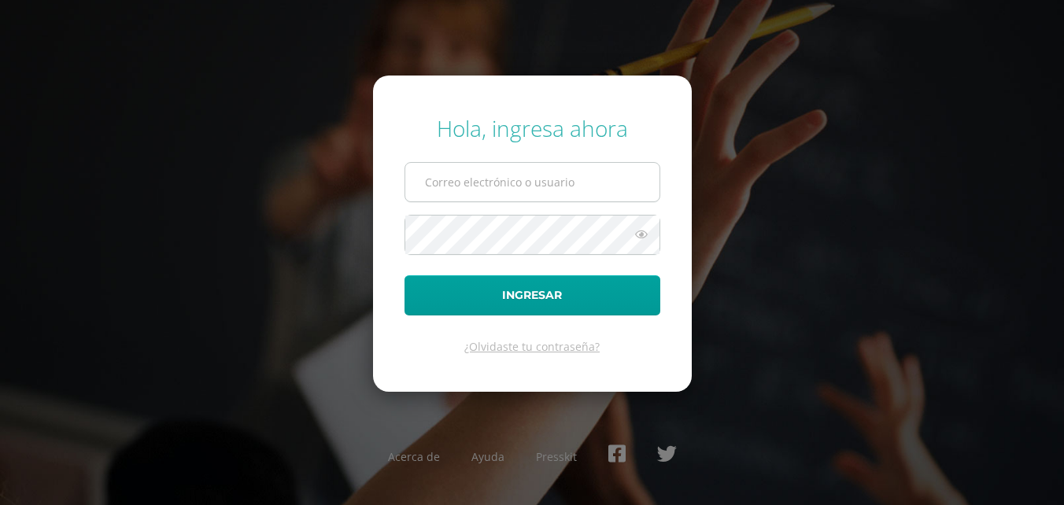
click at [470, 184] on input "text" at bounding box center [532, 182] width 254 height 39
type input "[EMAIL_ADDRESS][PERSON_NAME][DOMAIN_NAME]"
click at [404, 275] on button "Ingresar" at bounding box center [532, 295] width 256 height 40
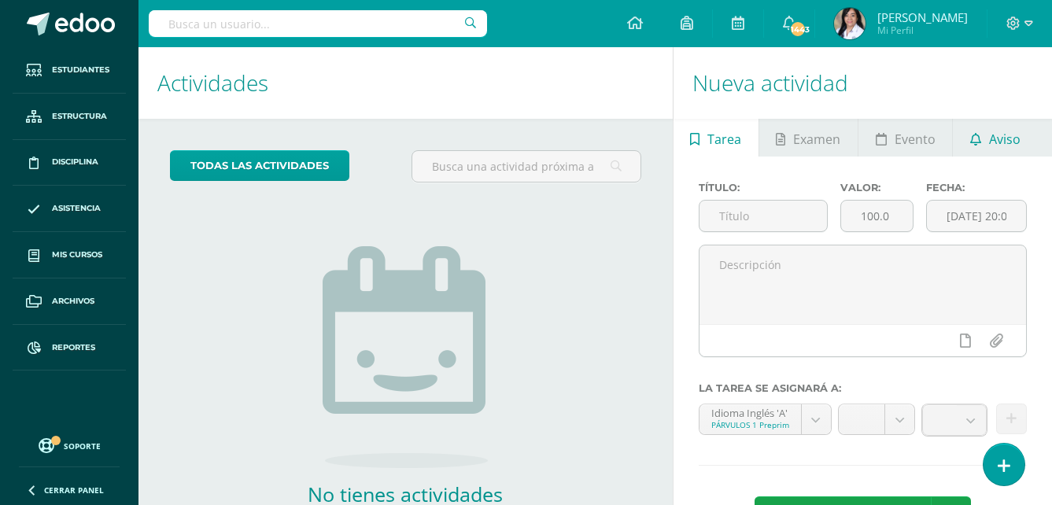
click at [1001, 143] on span "Aviso" at bounding box center [1004, 139] width 31 height 38
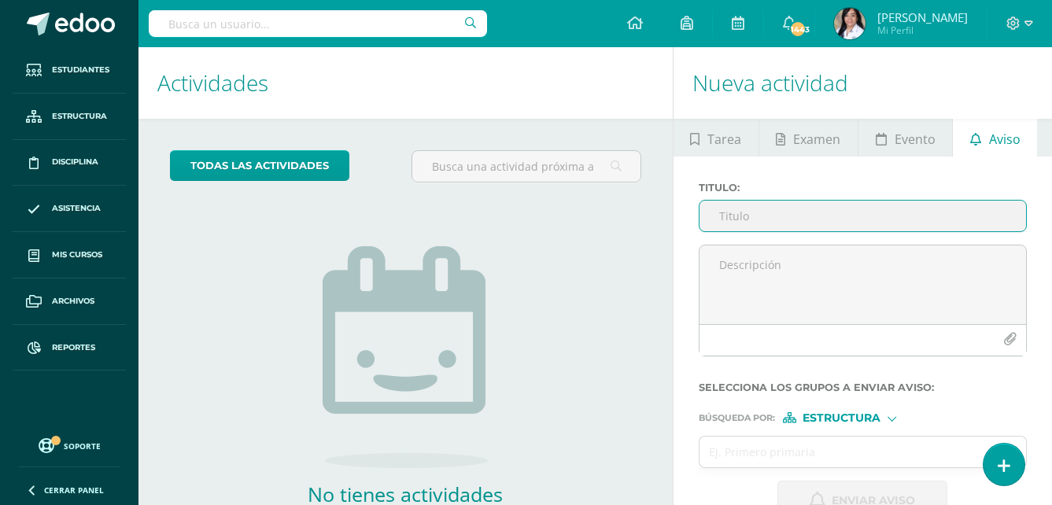
click at [843, 217] on input "Titulo :" at bounding box center [862, 216] width 326 height 31
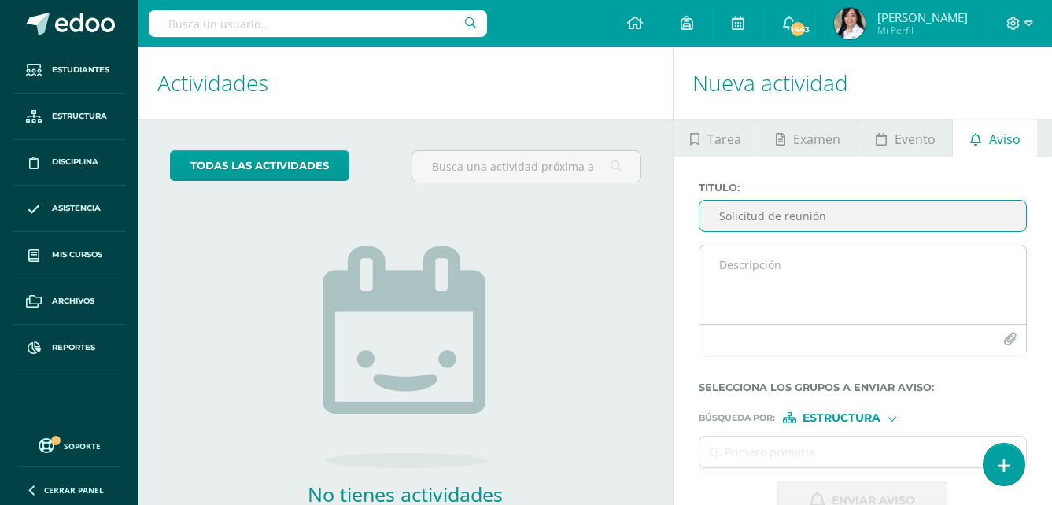
type input "Solicitud de reunión"
click at [771, 270] on textarea at bounding box center [862, 284] width 326 height 79
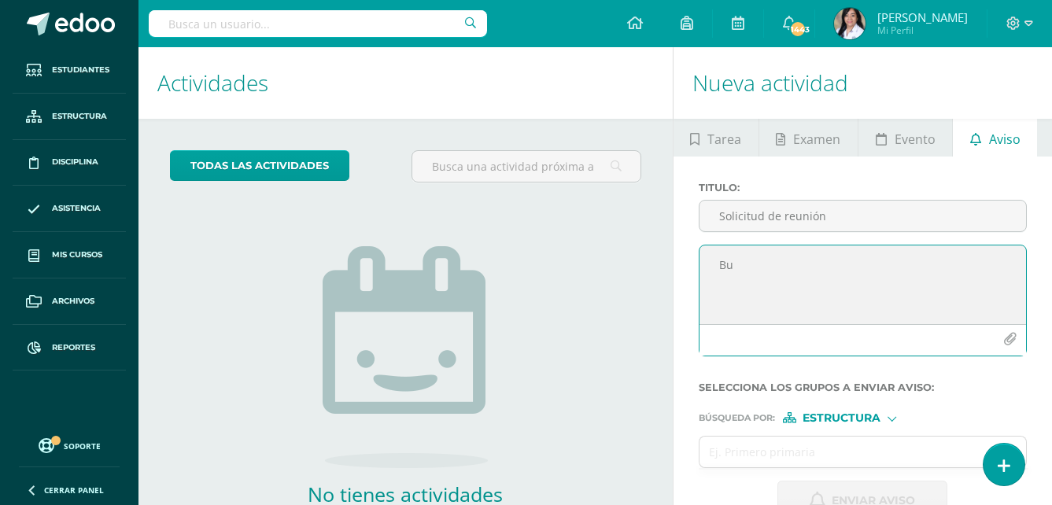
type textarea "B"
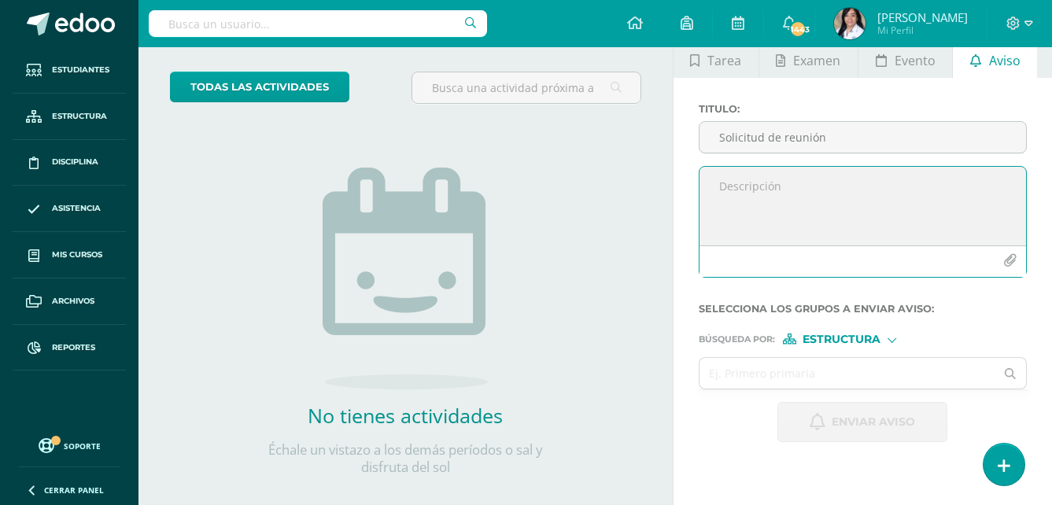
click at [821, 335] on span "Estructura" at bounding box center [841, 339] width 78 height 9
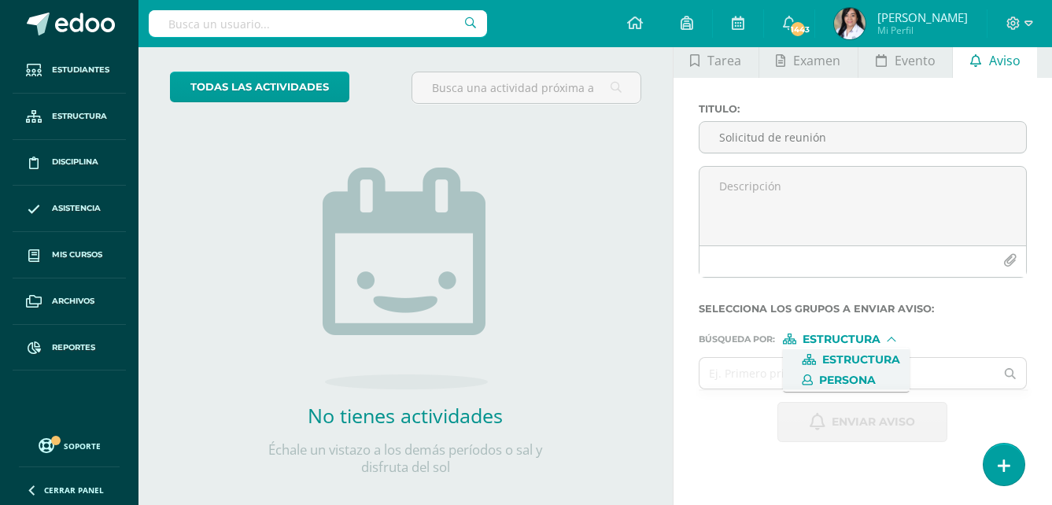
click at [832, 382] on span "Persona" at bounding box center [847, 380] width 57 height 9
click at [838, 367] on input "text" at bounding box center [847, 373] width 296 height 31
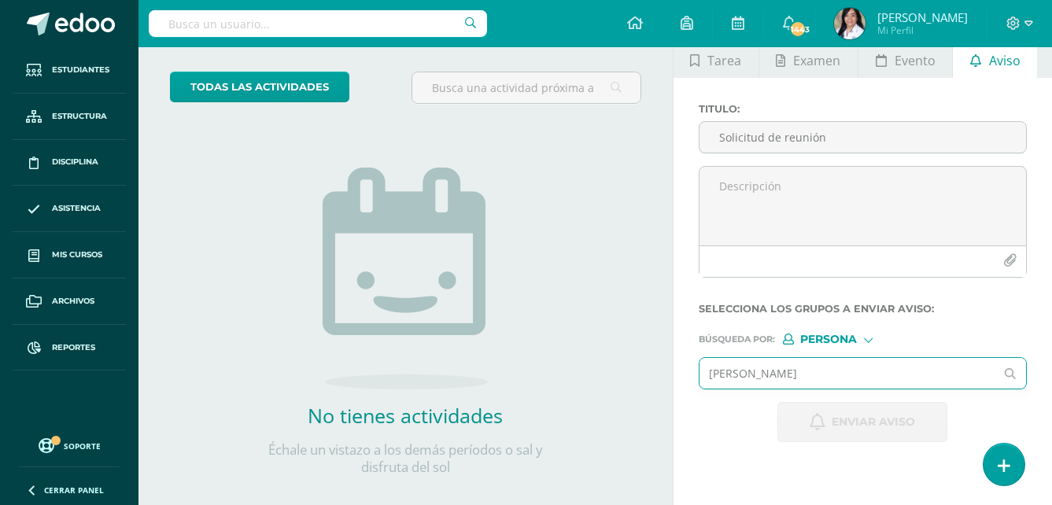
type input "charlotte fajardo"
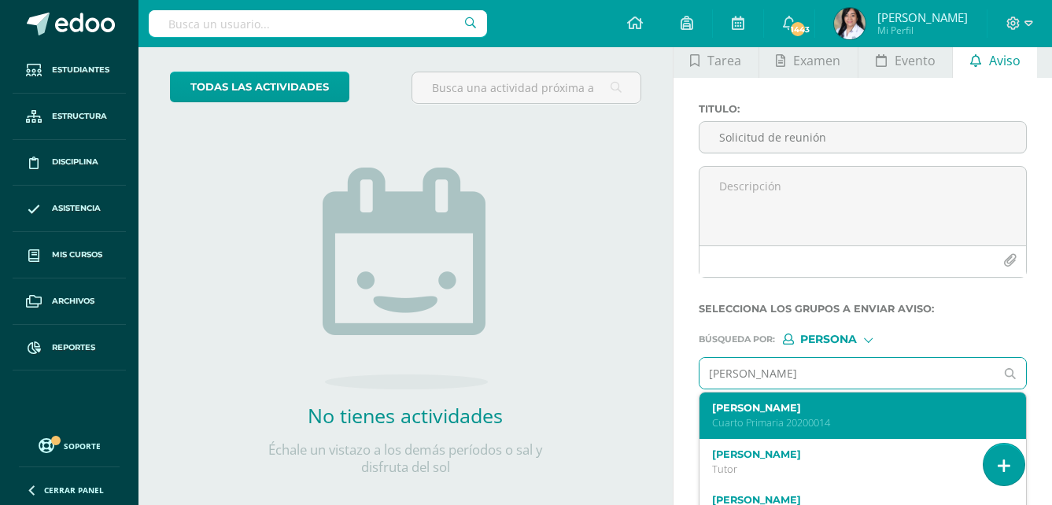
click at [736, 418] on p "Cuarto Primaria 20200014" at bounding box center [856, 422] width 289 height 13
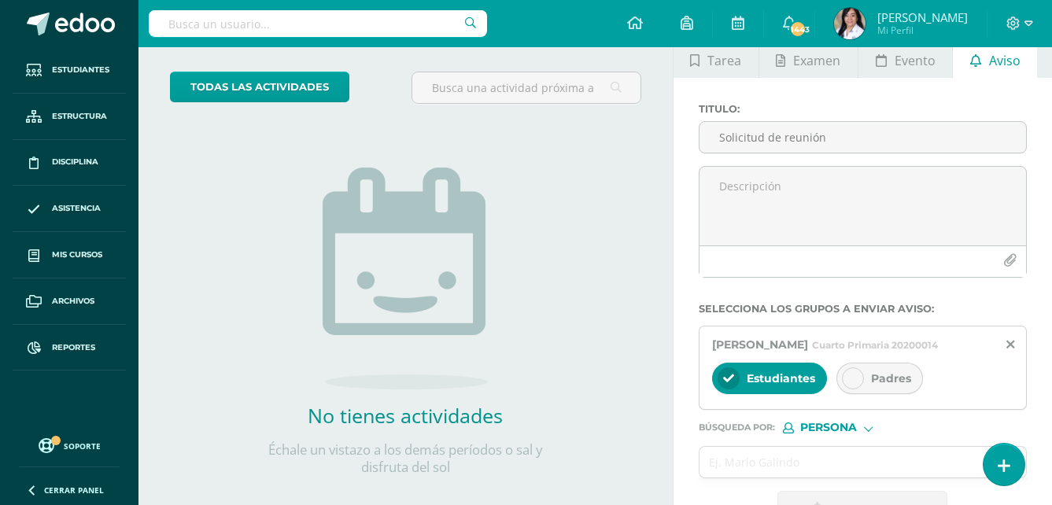
click at [850, 389] on div at bounding box center [853, 378] width 22 height 22
click at [856, 384] on icon at bounding box center [852, 378] width 11 height 11
click at [717, 389] on div at bounding box center [728, 378] width 22 height 22
click at [728, 384] on icon at bounding box center [728, 378] width 11 height 11
click at [844, 389] on div at bounding box center [853, 378] width 22 height 22
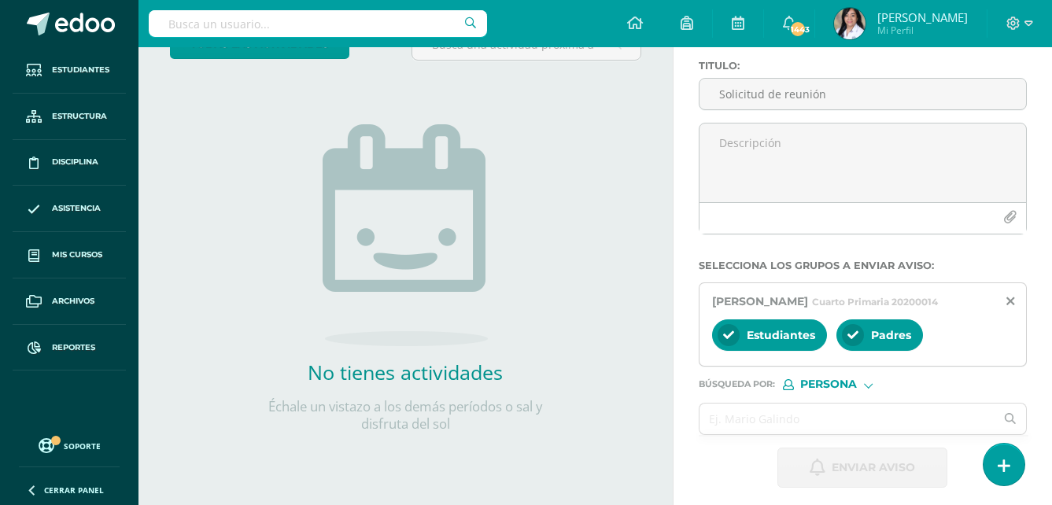
scroll to position [145, 0]
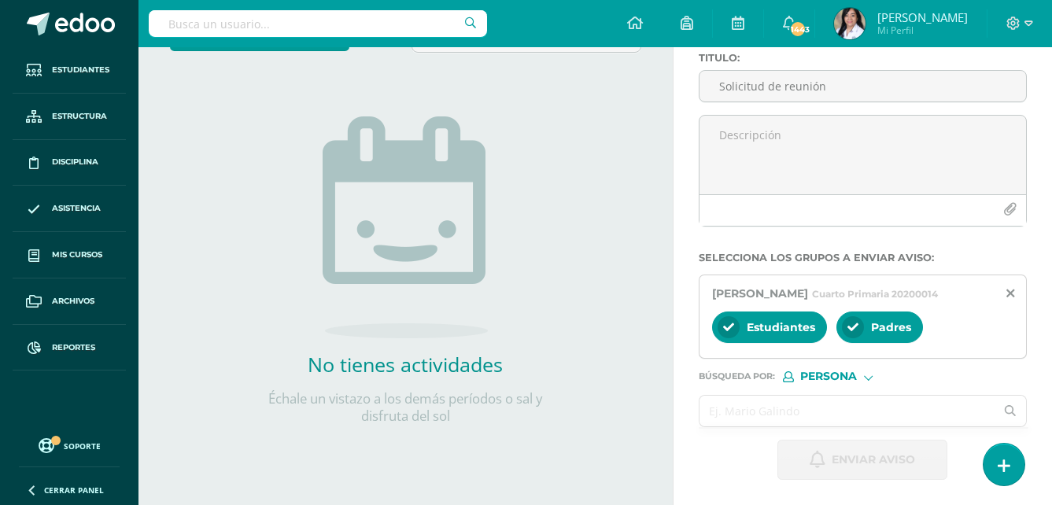
click at [820, 408] on input "text" at bounding box center [847, 411] width 296 height 31
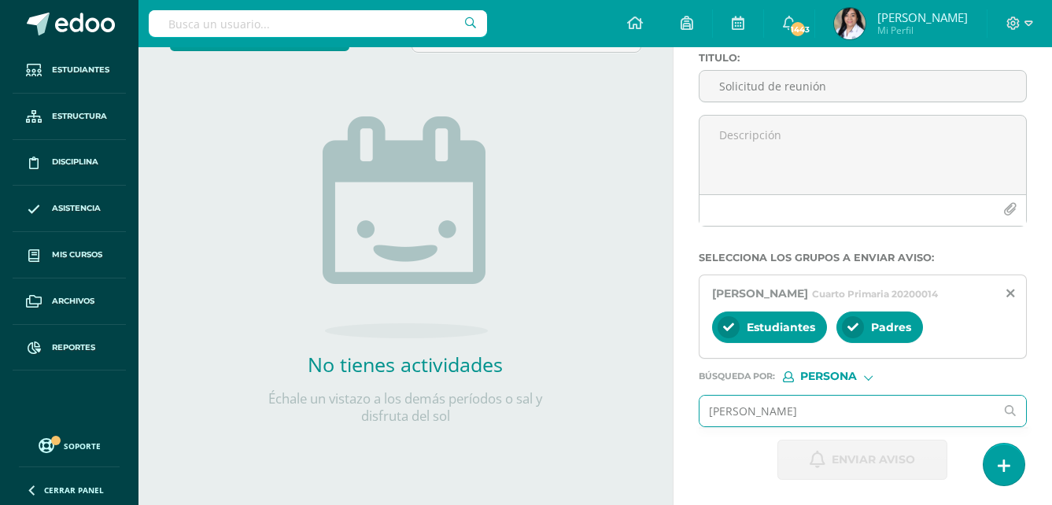
type input "ligia ortiz"
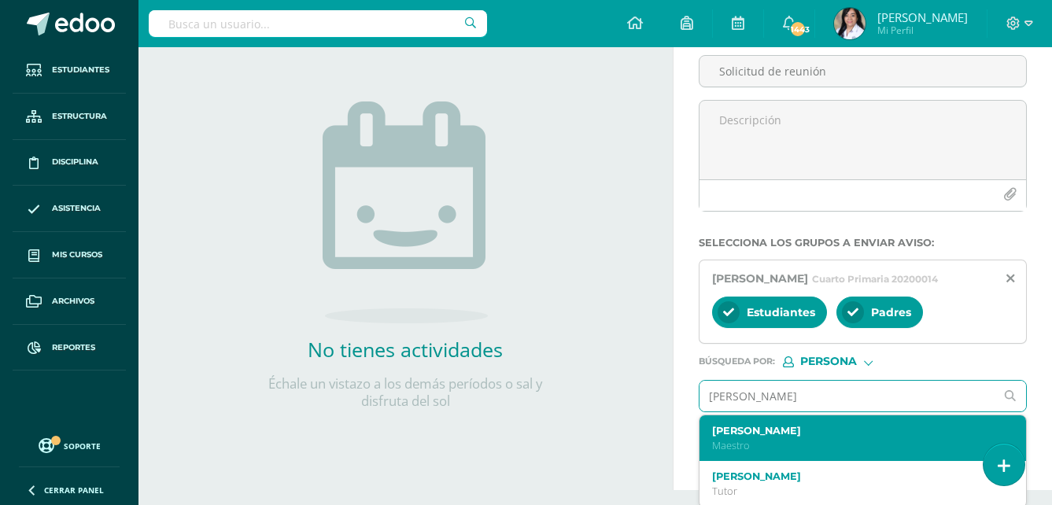
click at [719, 437] on label "Ligia Ortiz" at bounding box center [856, 431] width 289 height 12
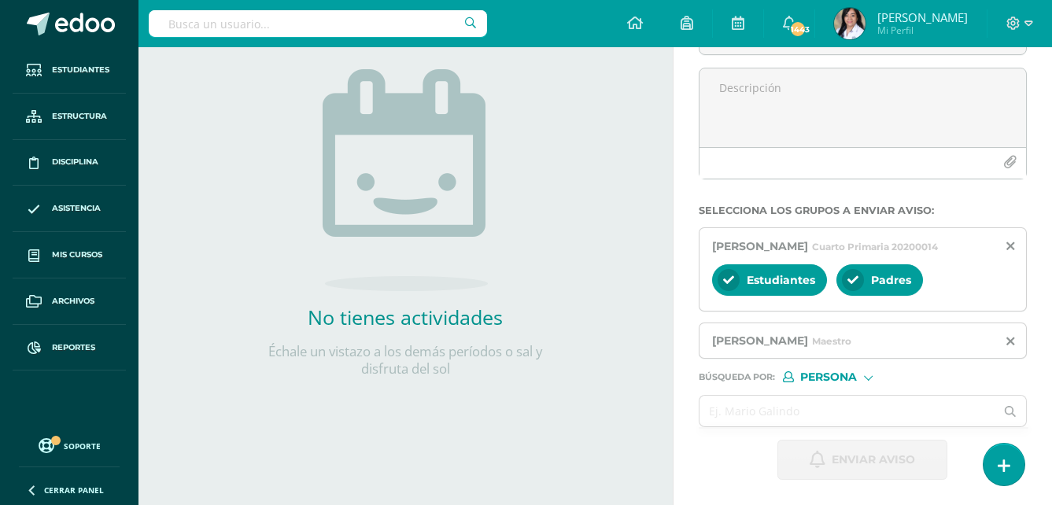
scroll to position [192, 0]
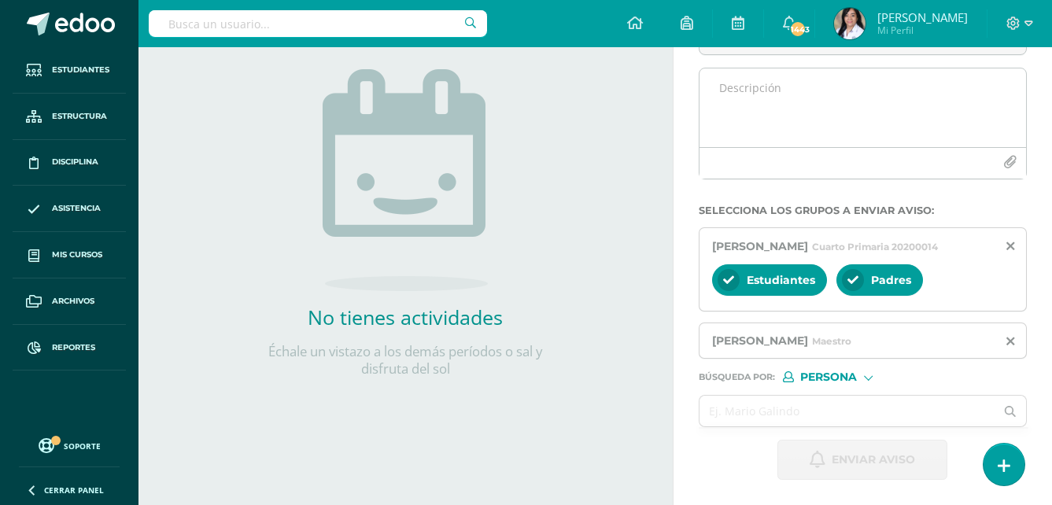
click at [791, 96] on textarea at bounding box center [862, 107] width 326 height 79
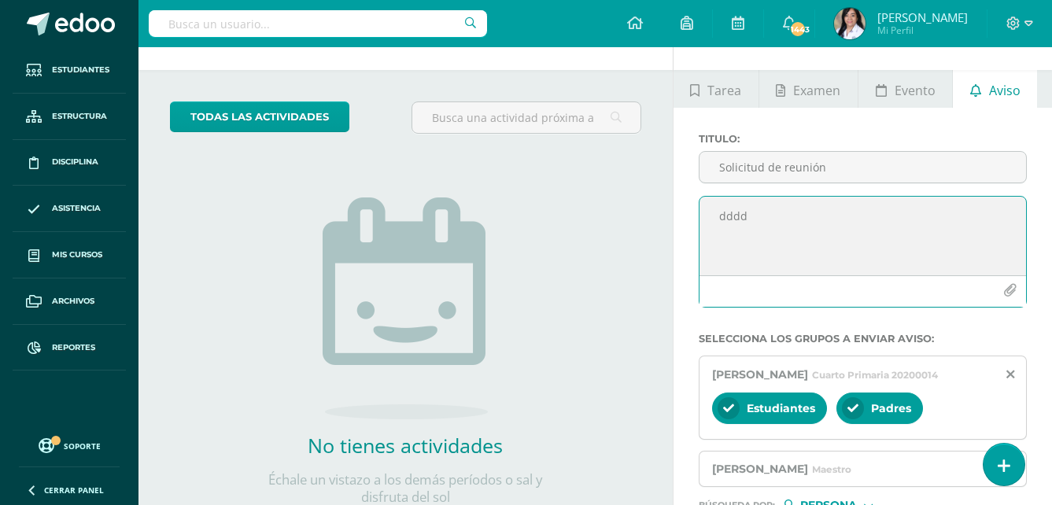
scroll to position [35, 0]
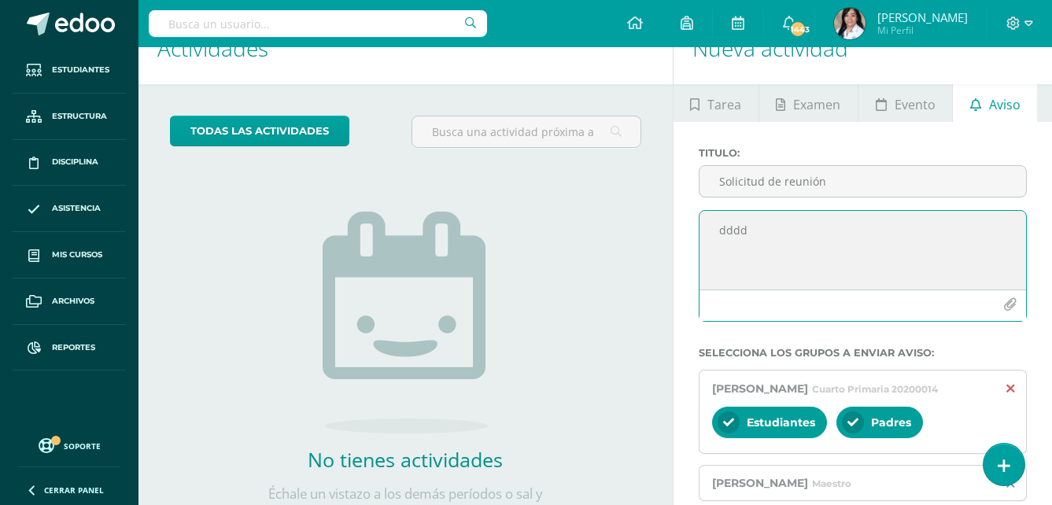
type textarea "dddd"
click at [1013, 389] on icon at bounding box center [1010, 388] width 8 height 13
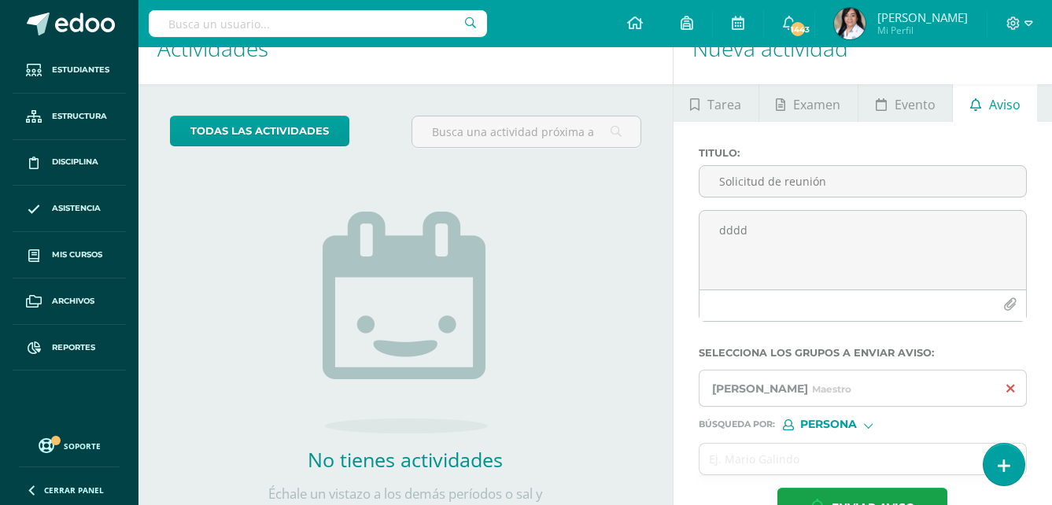
click at [1013, 393] on icon at bounding box center [1010, 388] width 8 height 13
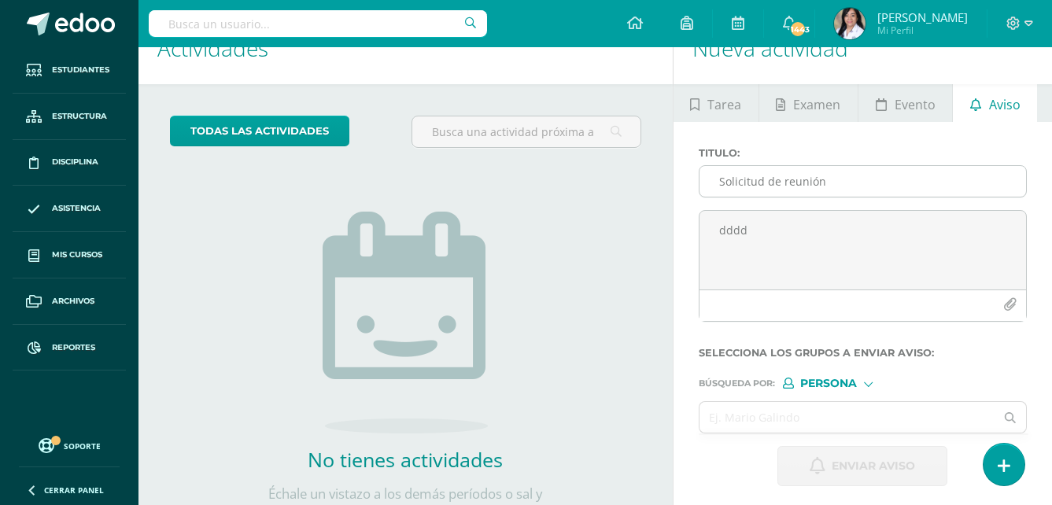
click at [878, 177] on input "Solicitud de reunión" at bounding box center [862, 181] width 326 height 31
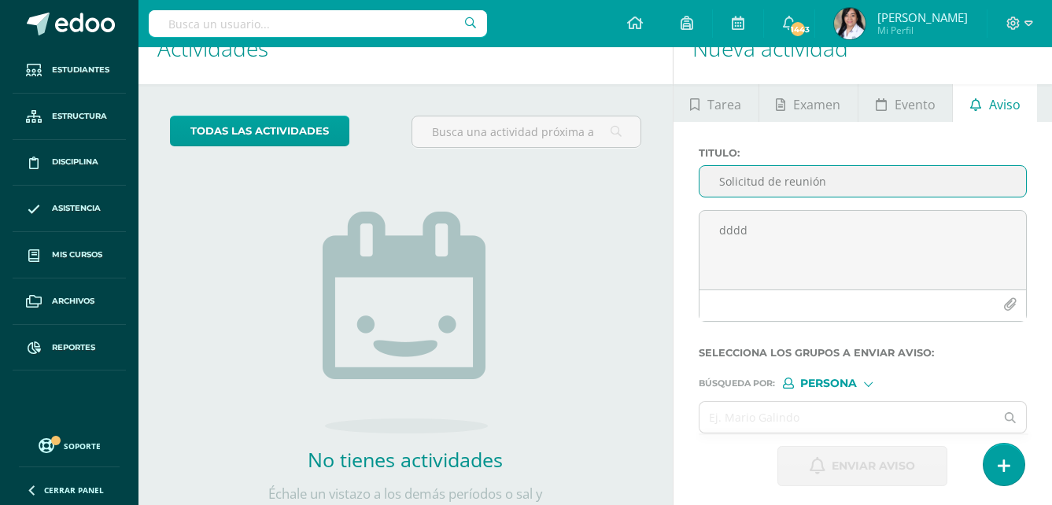
click at [878, 177] on input "Solicitud de reunión" at bounding box center [862, 181] width 326 height 31
click at [834, 389] on form "Titulo : dddd Selecciona los grupos a enviar aviso : Búsqueda por : Persona Est…" at bounding box center [863, 316] width 328 height 339
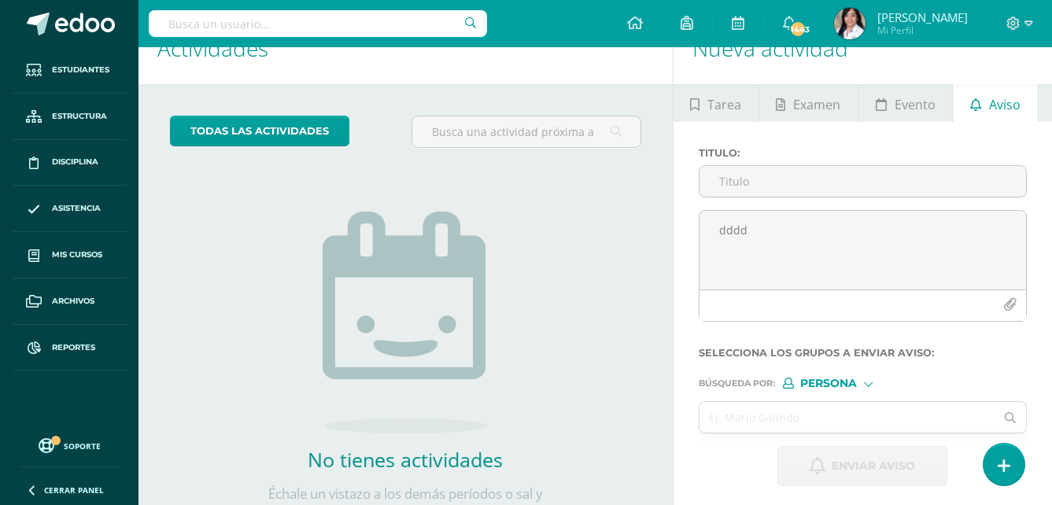
click at [835, 385] on span "Persona" at bounding box center [828, 383] width 57 height 9
click at [853, 403] on span "Estructura" at bounding box center [861, 404] width 78 height 9
click at [847, 409] on input "text" at bounding box center [847, 417] width 296 height 31
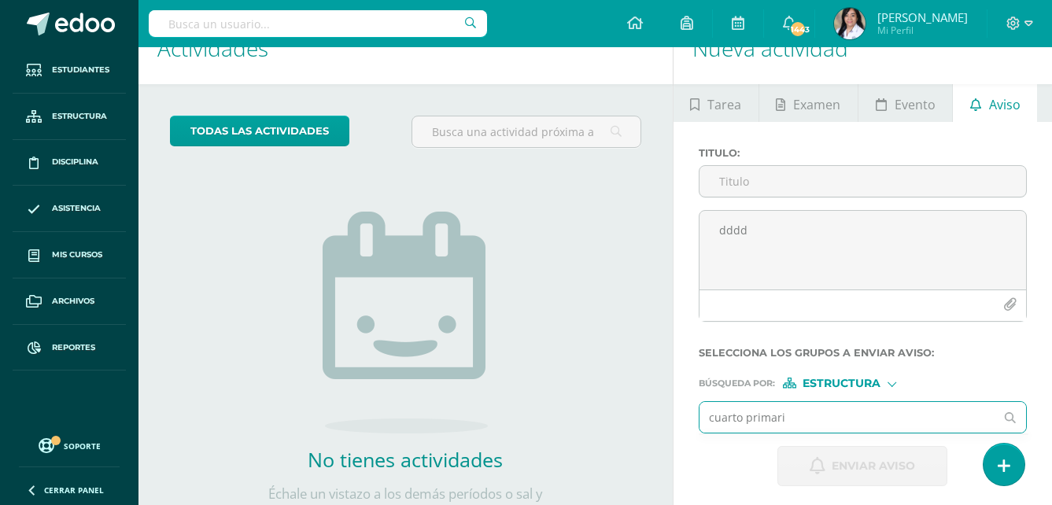
type input "cuarto primaria"
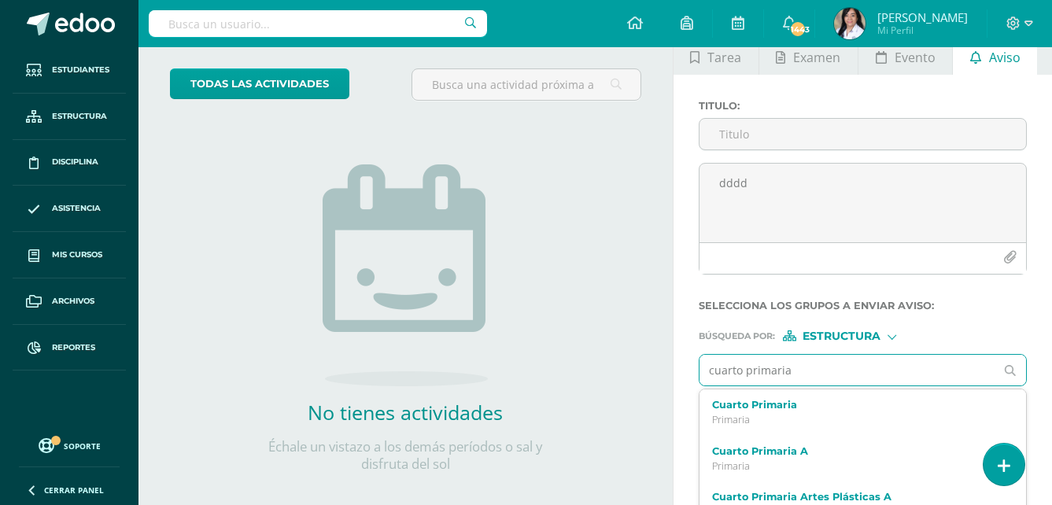
scroll to position [107, 0]
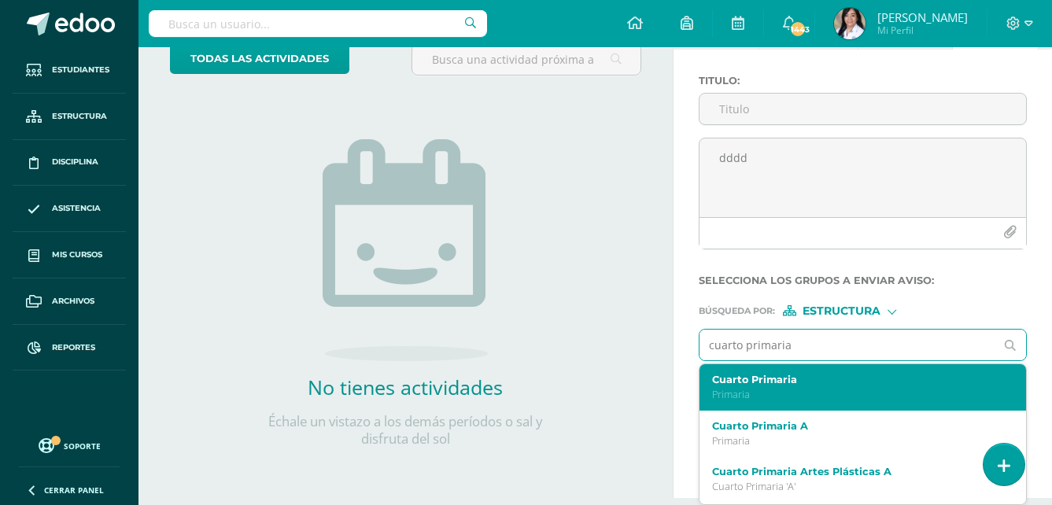
click at [765, 397] on p "Primaria" at bounding box center [856, 394] width 289 height 13
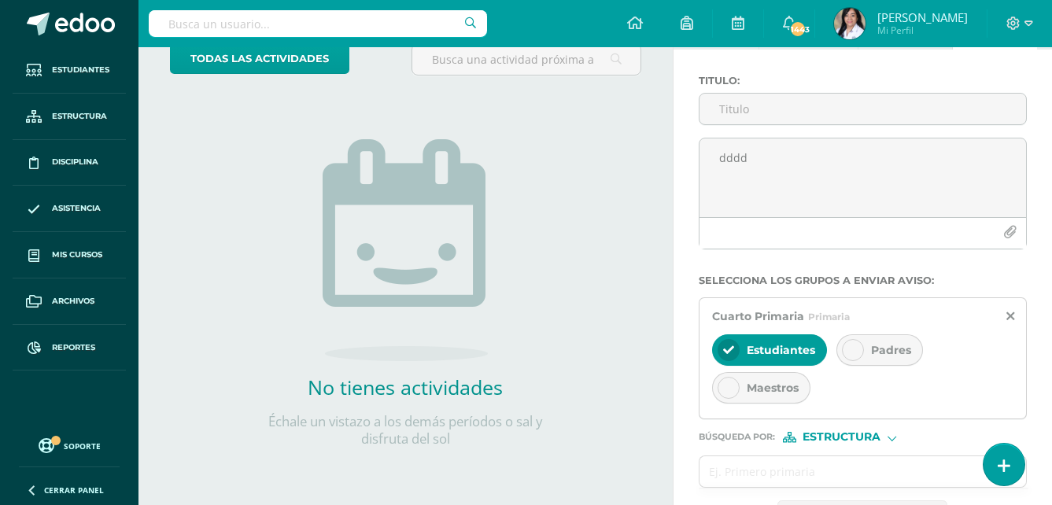
click at [857, 354] on icon at bounding box center [852, 350] width 11 height 11
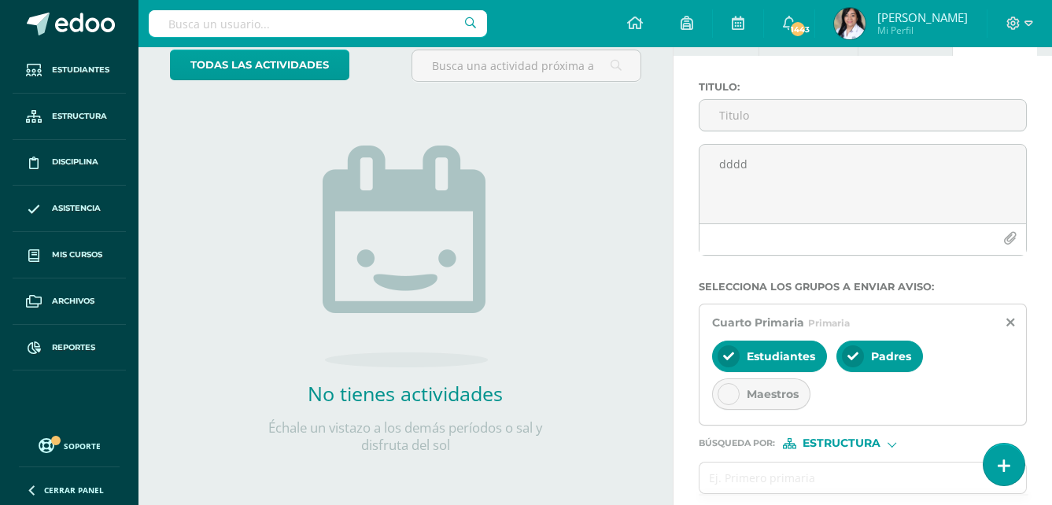
scroll to position [0, 0]
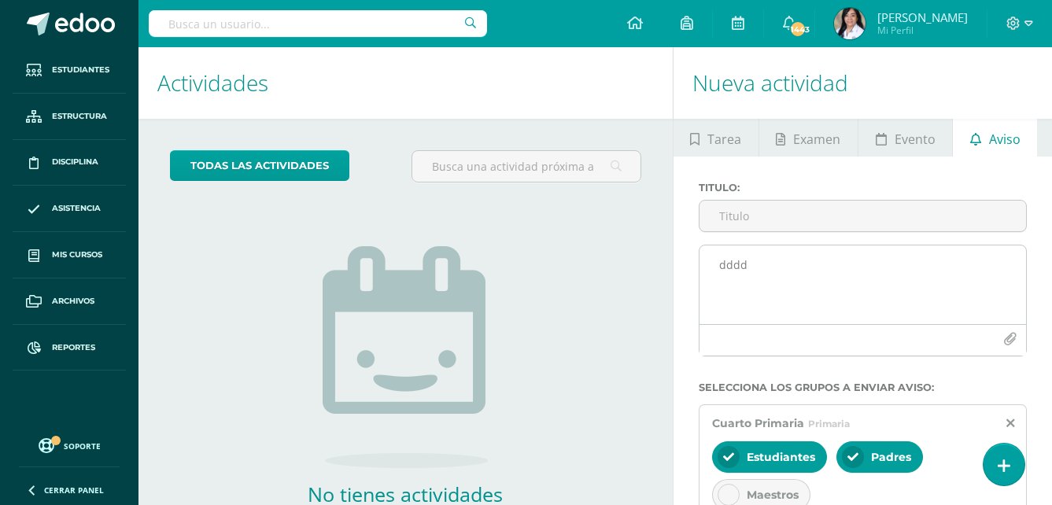
click at [1011, 341] on icon "button" at bounding box center [1009, 339] width 13 height 13
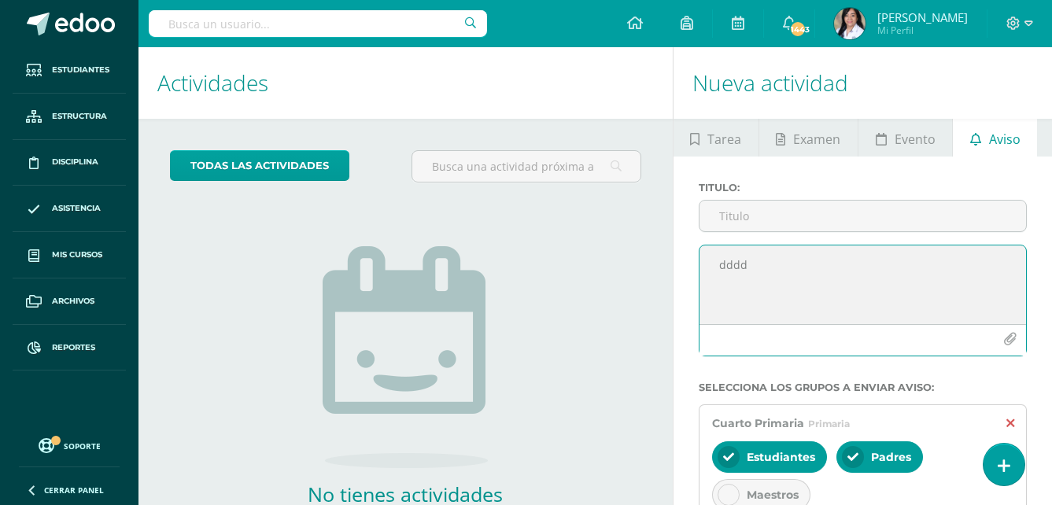
click at [1009, 424] on icon at bounding box center [1010, 423] width 8 height 13
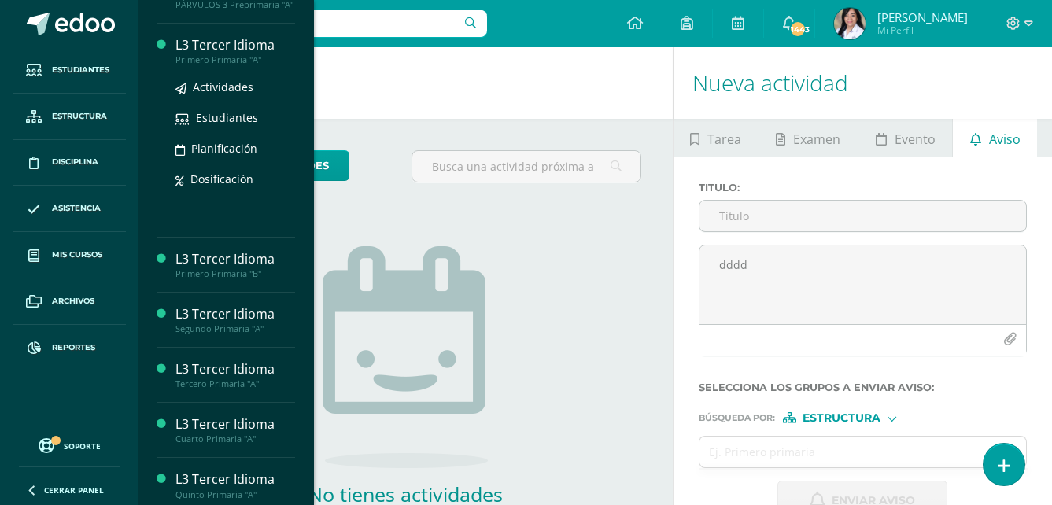
scroll to position [157, 0]
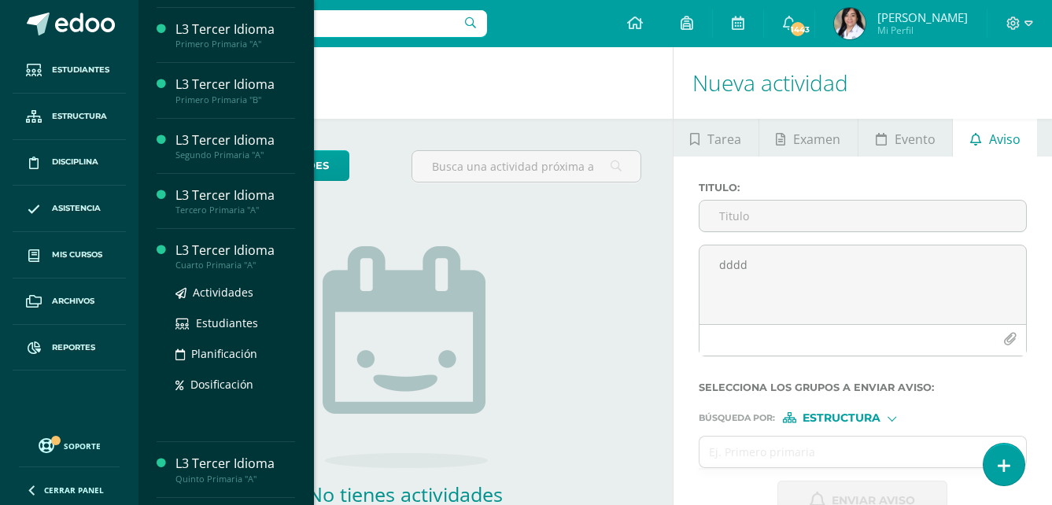
click at [228, 271] on div "Cuarto Primaria "A"" at bounding box center [235, 265] width 120 height 11
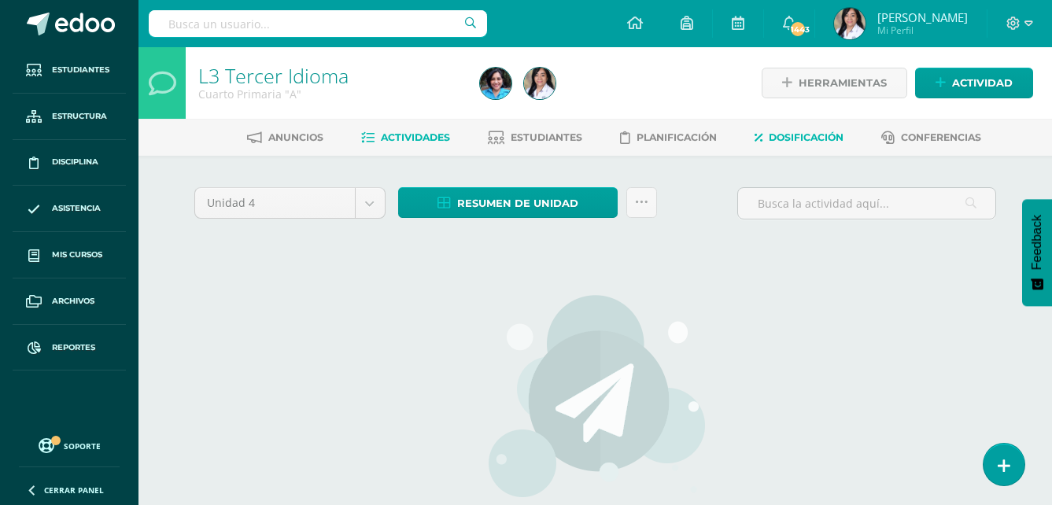
click at [821, 135] on span "Dosificación" at bounding box center [806, 137] width 75 height 12
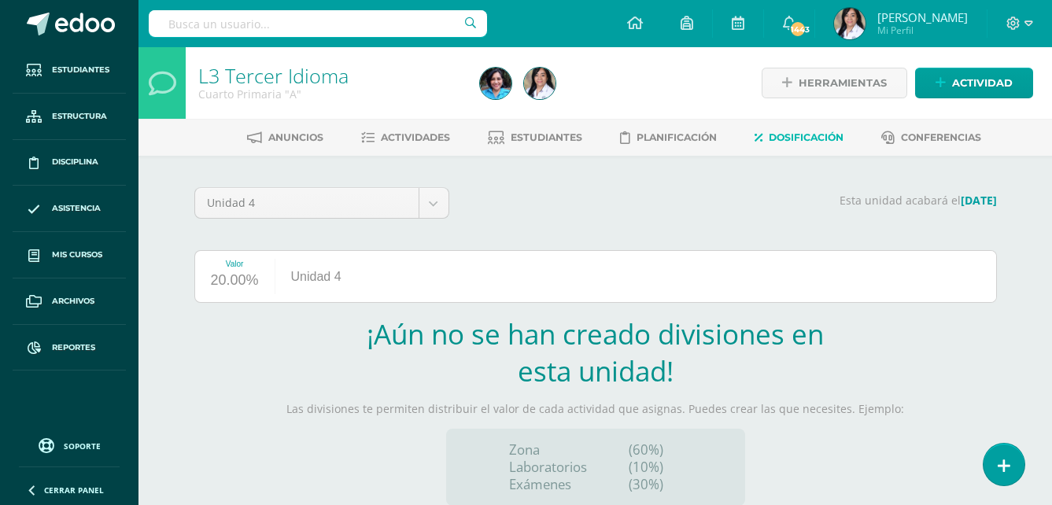
scroll to position [64, 0]
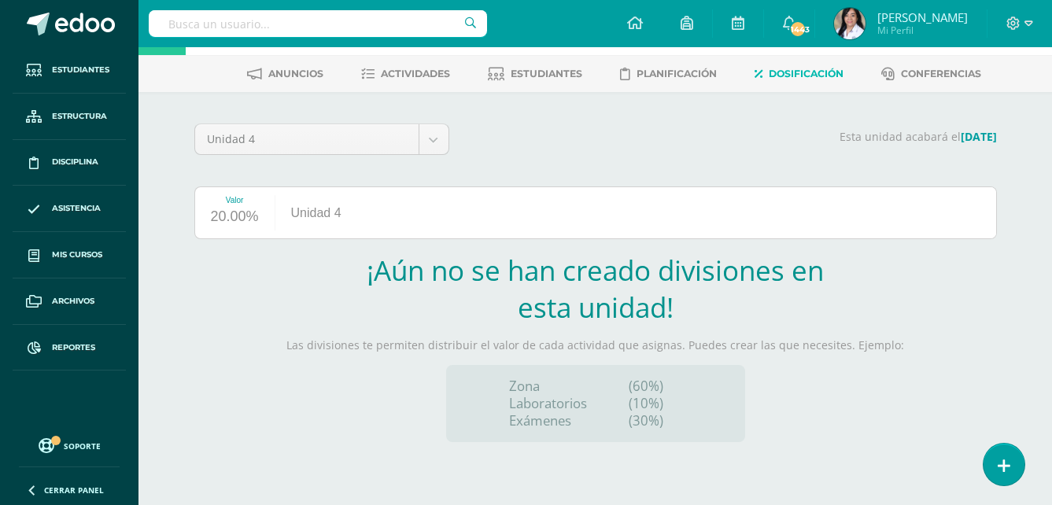
click at [631, 399] on p "(10%)" at bounding box center [655, 403] width 53 height 17
click at [396, 223] on div "Valor 20.00% Unidad 4" at bounding box center [595, 212] width 802 height 53
click at [597, 411] on div "Zona Laboratorios Exámenes" at bounding box center [563, 404] width 120 height 52
click at [719, 203] on div "Valor 20.00% Unidad 4" at bounding box center [595, 212] width 802 height 53
click at [391, 216] on div "Valor 20.00% Unidad 4" at bounding box center [595, 212] width 802 height 53
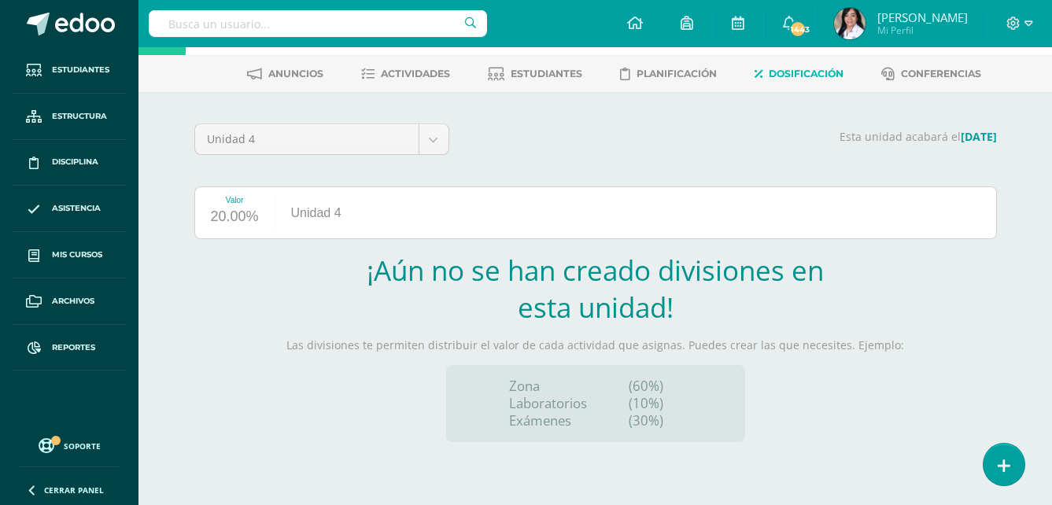
scroll to position [0, 0]
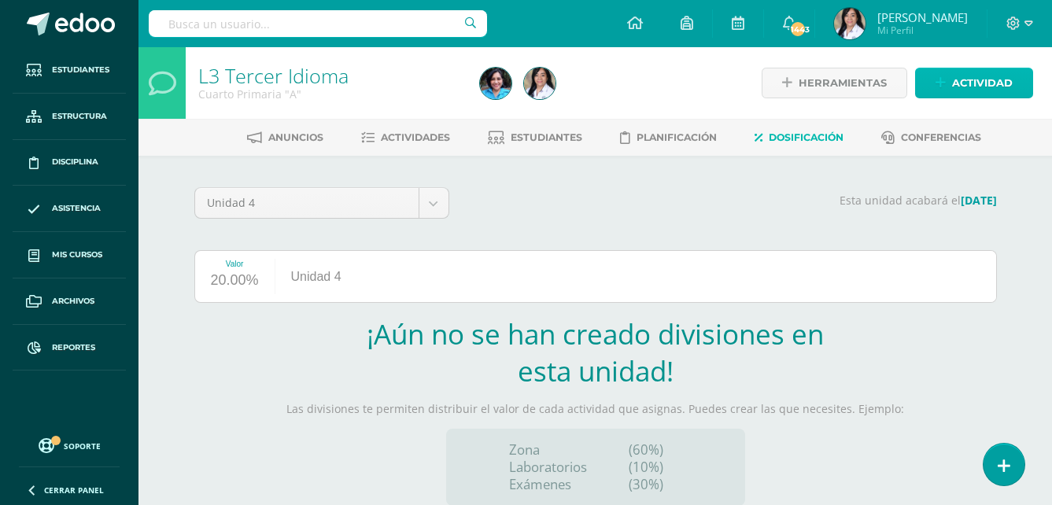
click at [972, 86] on span "Actividad" at bounding box center [982, 82] width 61 height 29
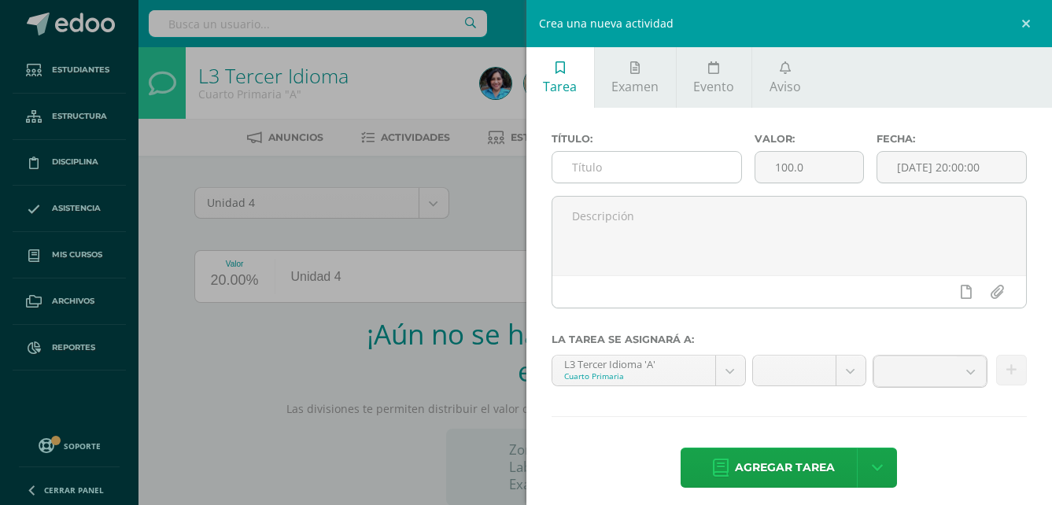
click at [645, 171] on input "text" at bounding box center [647, 167] width 190 height 31
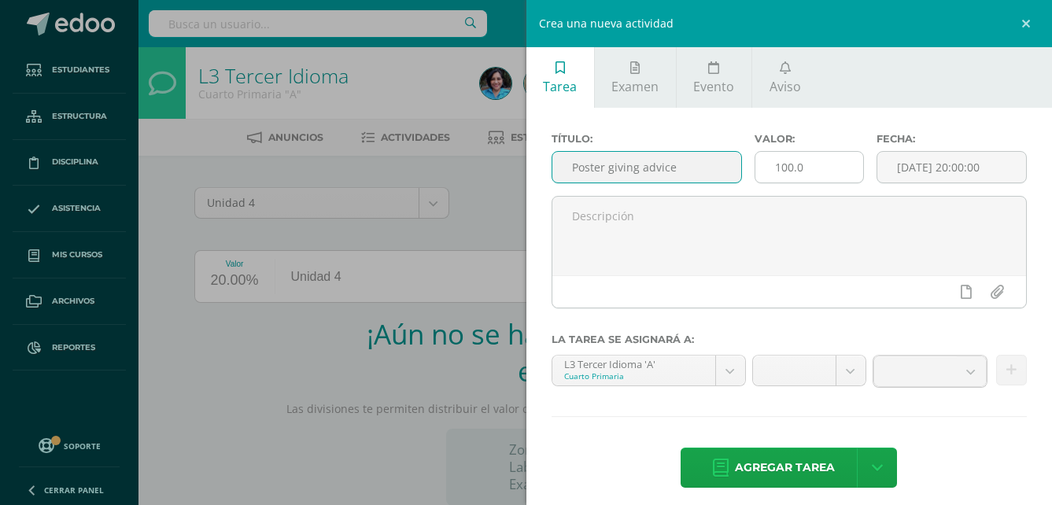
type input "Poster giving advice"
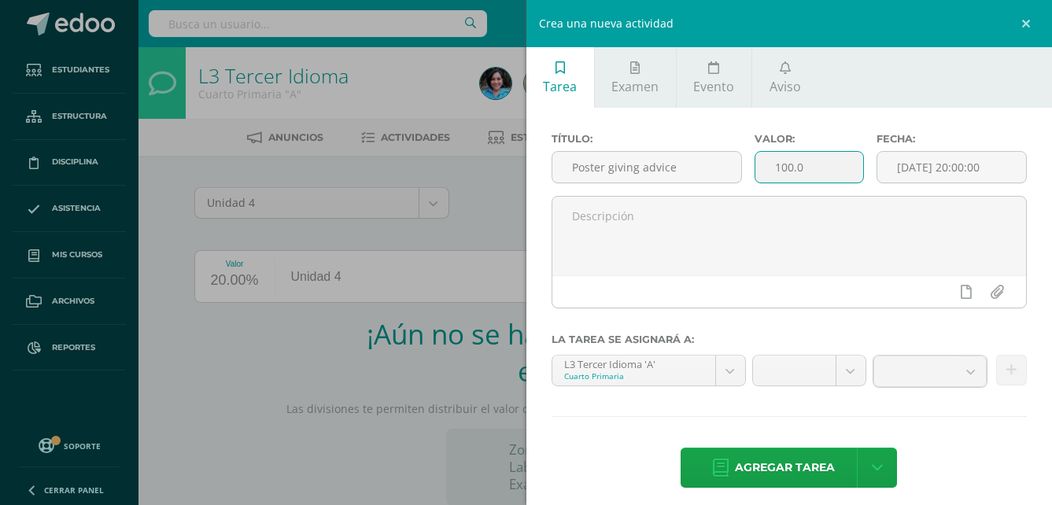
click at [801, 168] on input "100.0" at bounding box center [809, 167] width 108 height 31
type input "1"
type input "10"
click at [927, 167] on input "[DATE] 20:00:00" at bounding box center [951, 167] width 149 height 31
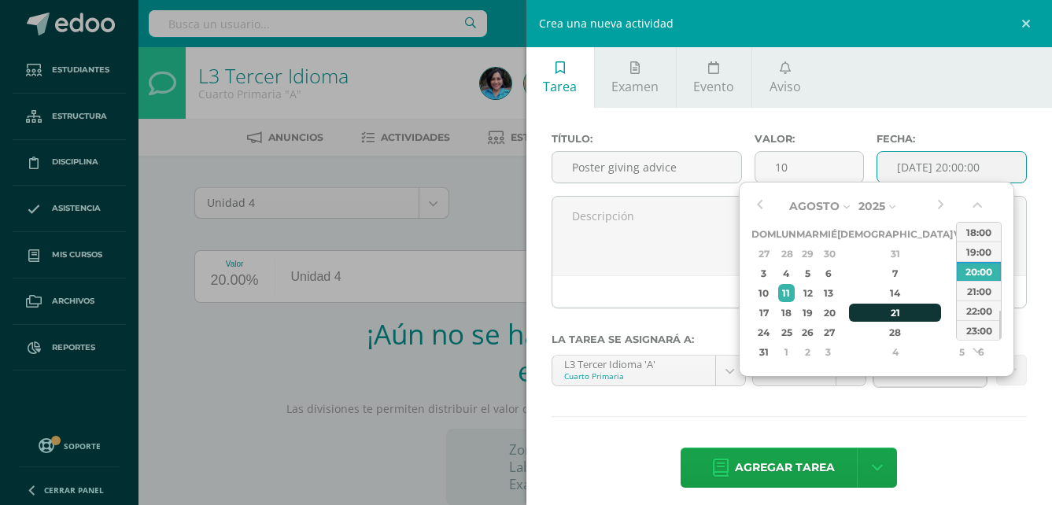
click at [874, 319] on div "21" at bounding box center [895, 313] width 93 height 18
click at [976, 262] on div "12:00" at bounding box center [979, 255] width 44 height 20
type input "2025-08-21 12:00"
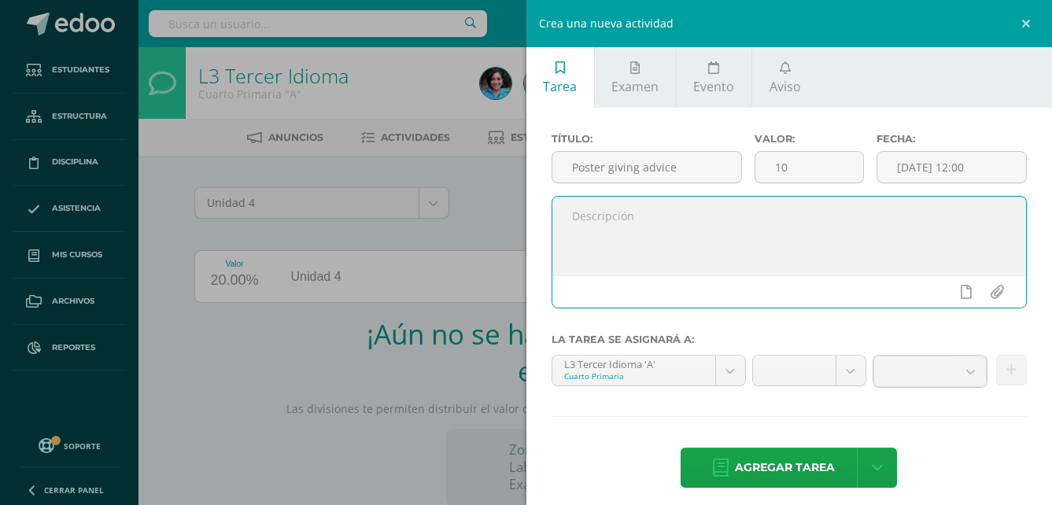
click at [607, 237] on textarea at bounding box center [789, 236] width 474 height 79
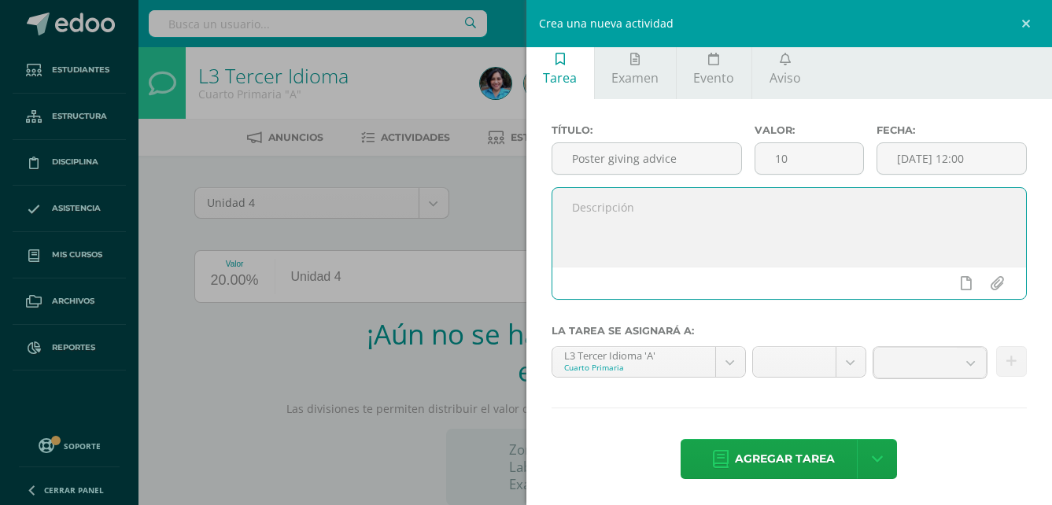
scroll to position [11, 0]
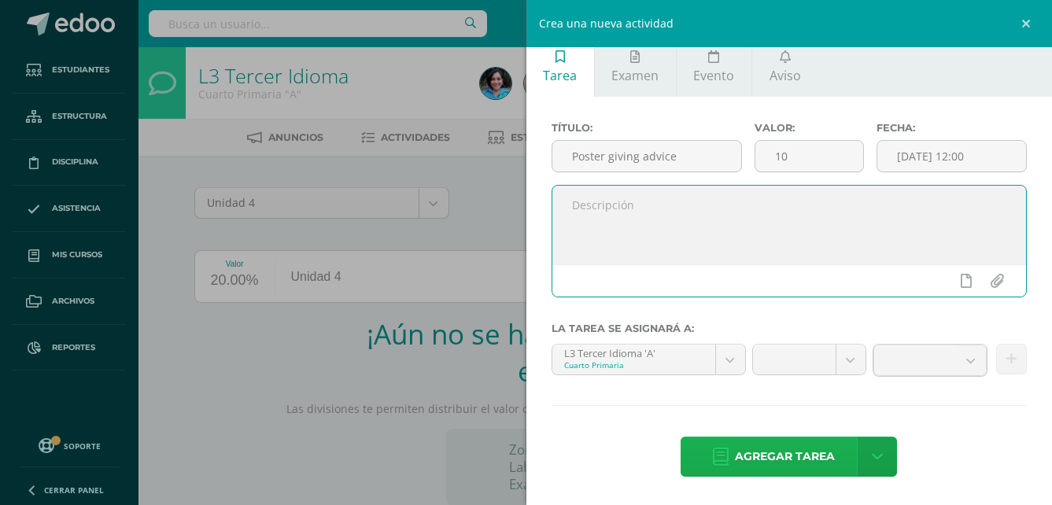
click at [777, 455] on span "Agregar tarea" at bounding box center [785, 456] width 100 height 39
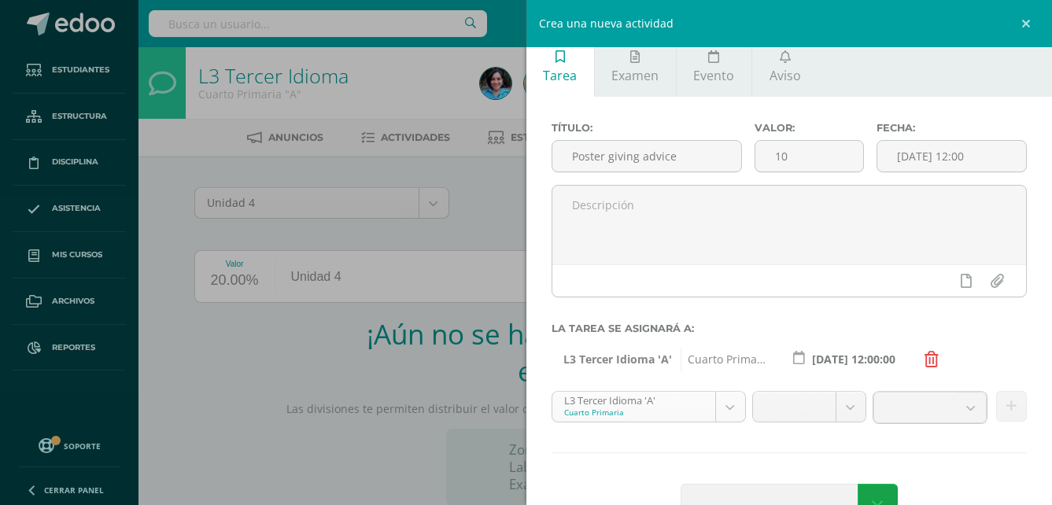
scroll to position [58, 0]
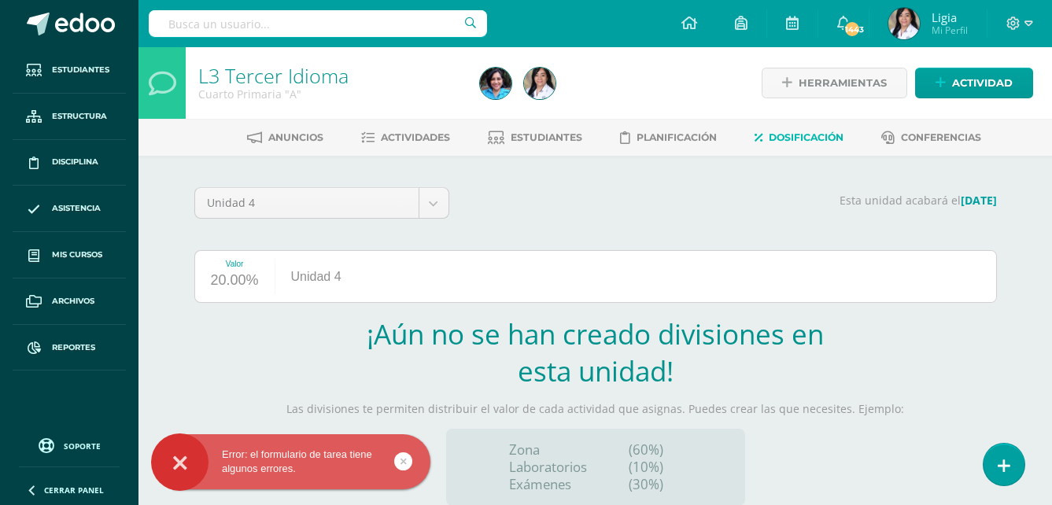
click at [801, 383] on h2 "¡Aún no se han creado divisiones en esta unidad!" at bounding box center [595, 352] width 464 height 74
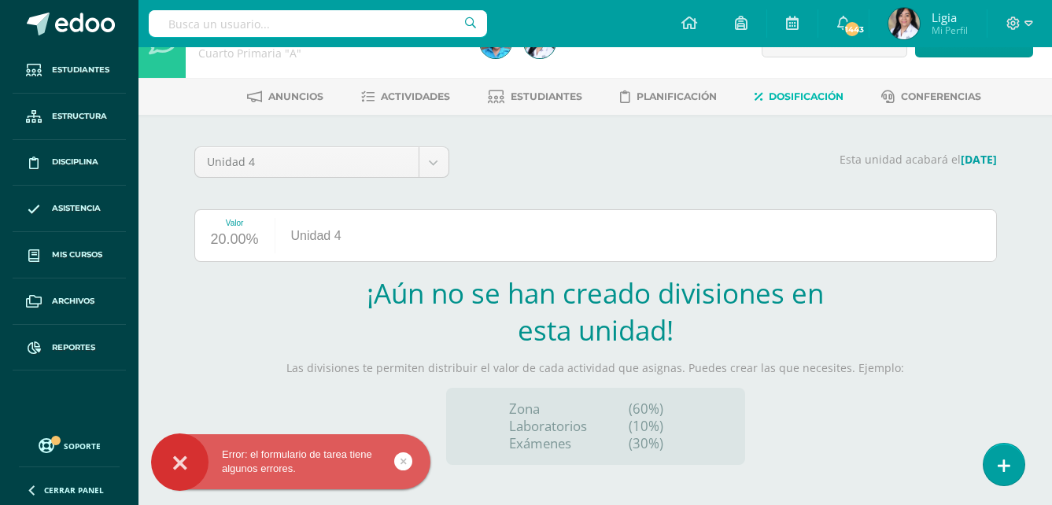
scroll to position [64, 0]
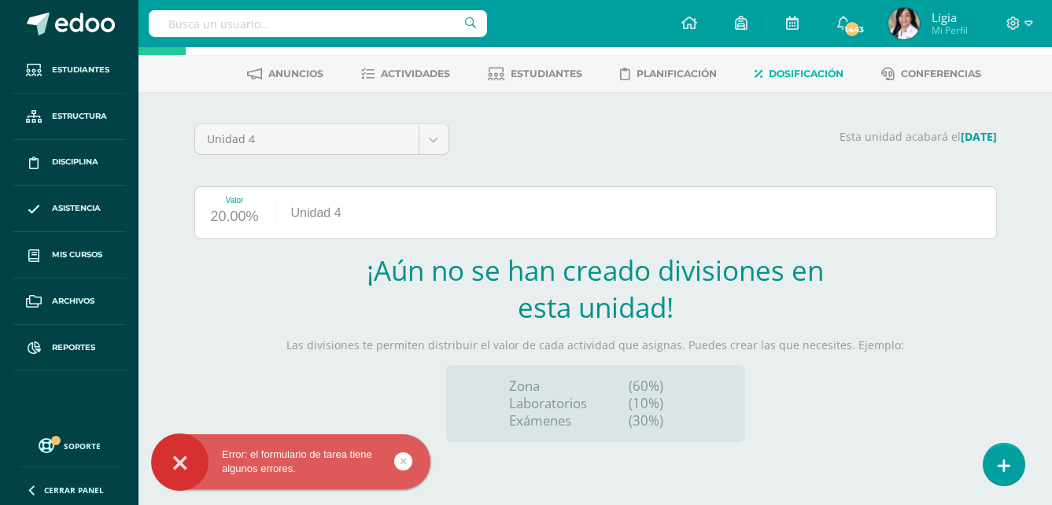
click at [639, 405] on p "(10%)" at bounding box center [655, 403] width 53 height 17
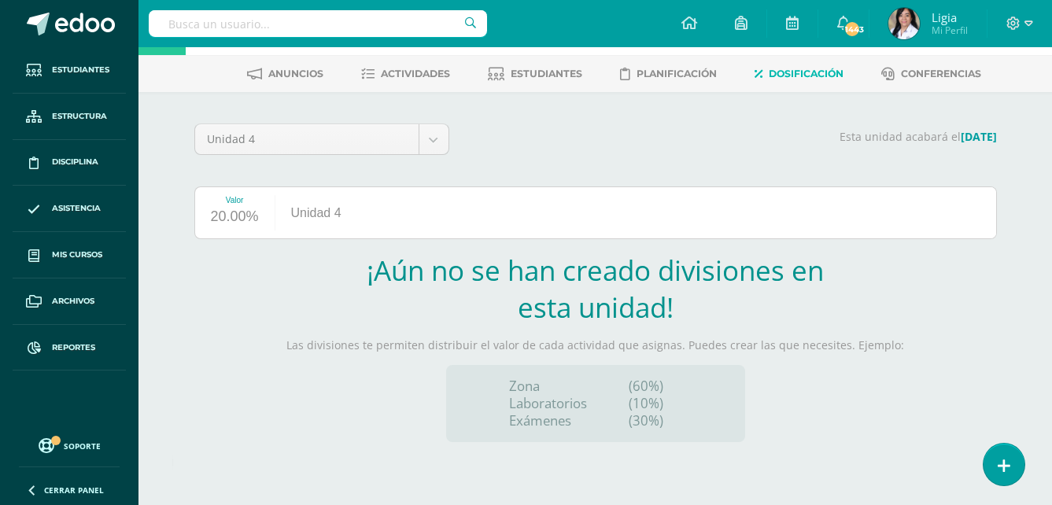
drag, startPoint x: 639, startPoint y: 405, endPoint x: 525, endPoint y: 369, distance: 119.7
click at [525, 369] on div "Zona Laboratorios Exámenes (60%) (10%) (30%)" at bounding box center [595, 403] width 299 height 77
click at [809, 76] on span "Dosificación" at bounding box center [806, 74] width 75 height 12
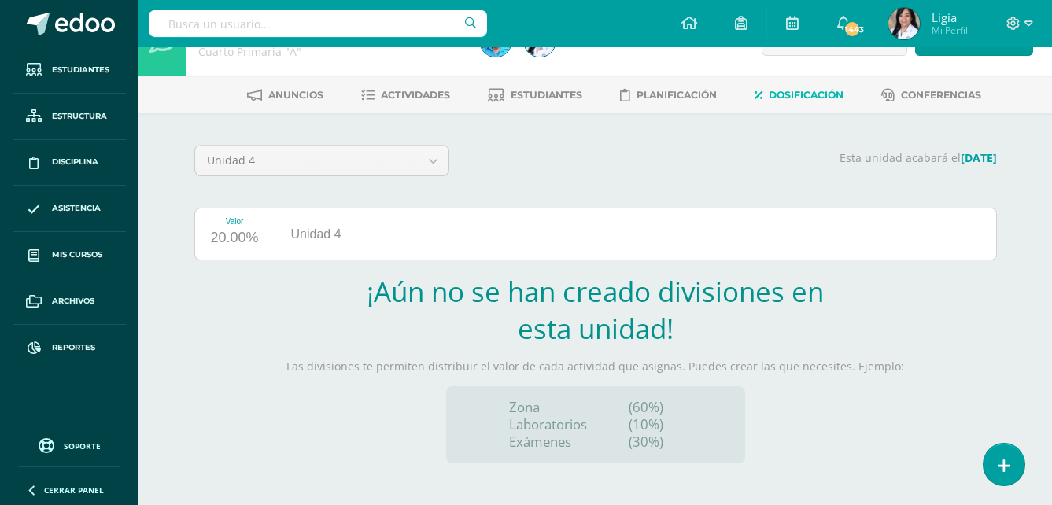
scroll to position [64, 0]
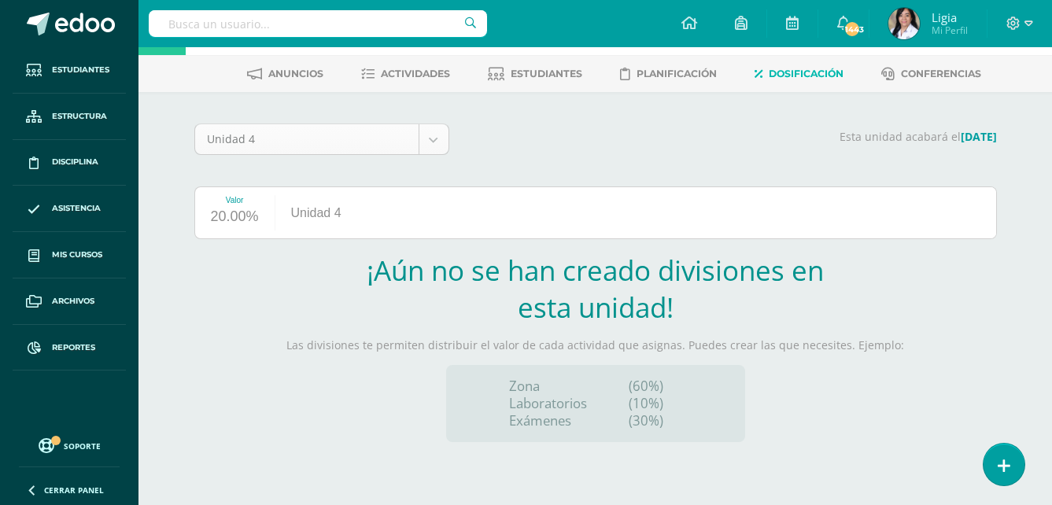
click at [431, 141] on body "Estudiantes Estructura Disciplina Asistencia Mis cursos Archivos Reportes Sopor…" at bounding box center [526, 220] width 1052 height 569
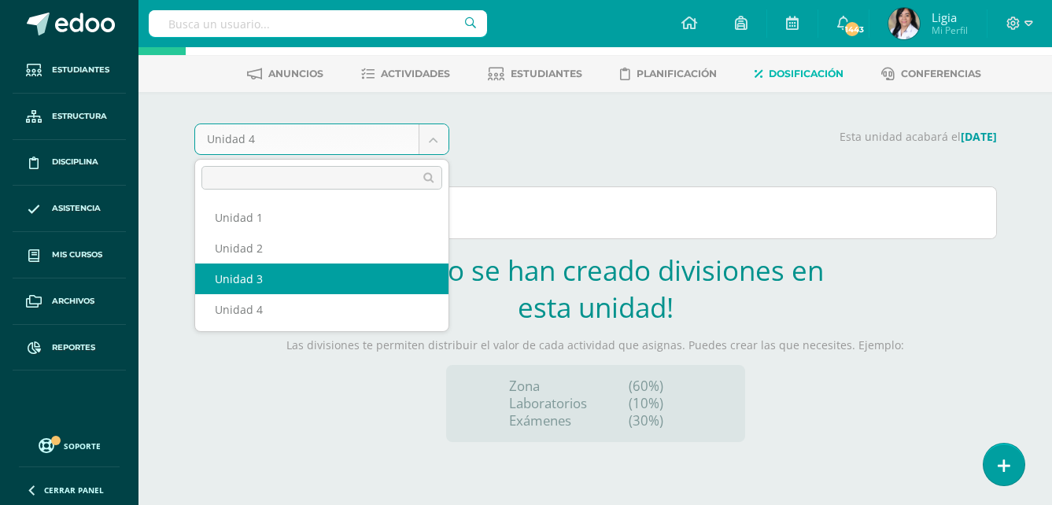
select select "Unidad 3"
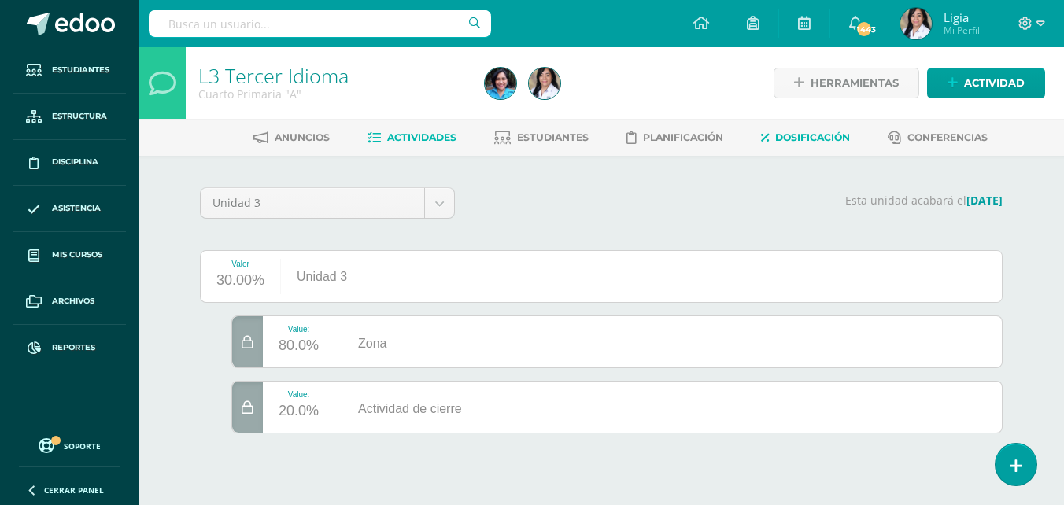
click at [426, 133] on span "Actividades" at bounding box center [421, 137] width 69 height 12
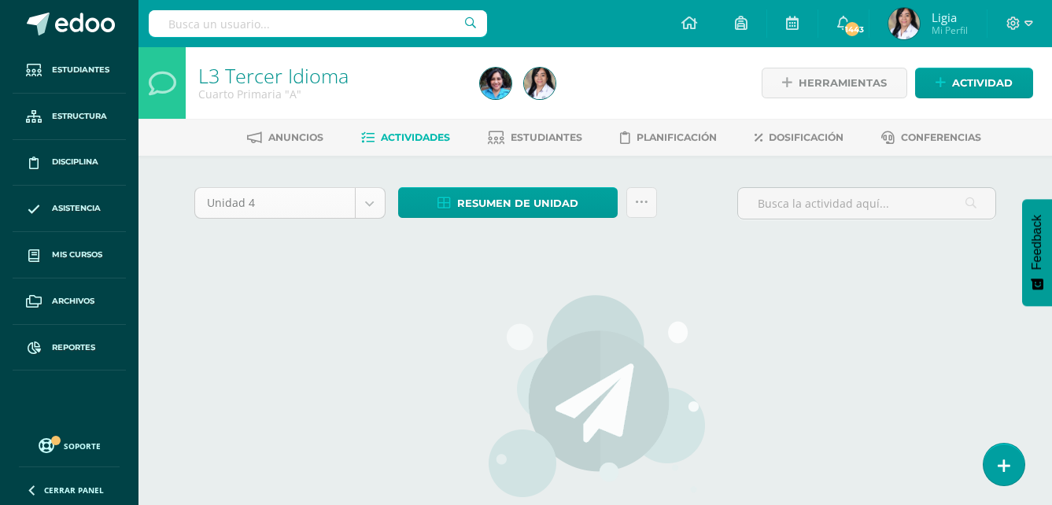
click at [366, 197] on body "Estudiantes Estructura Disciplina Asistencia Mis cursos Archivos Reportes Sopor…" at bounding box center [526, 338] width 1052 height 676
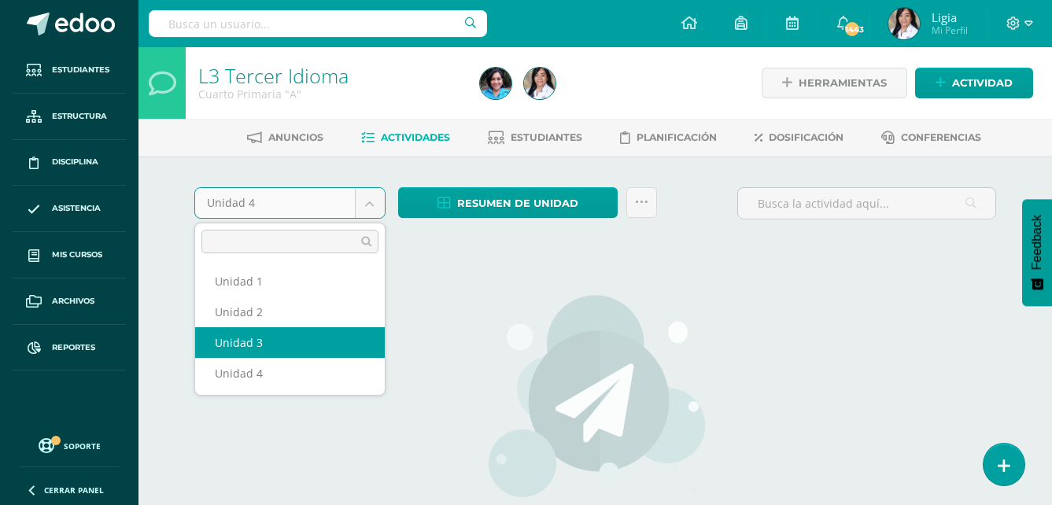
select select "Unidad 3"
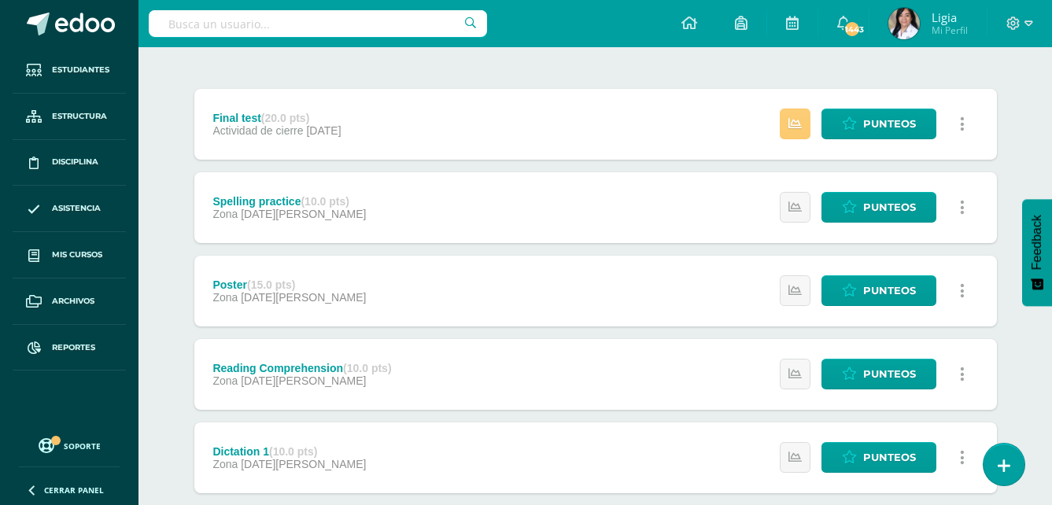
scroll to position [157, 0]
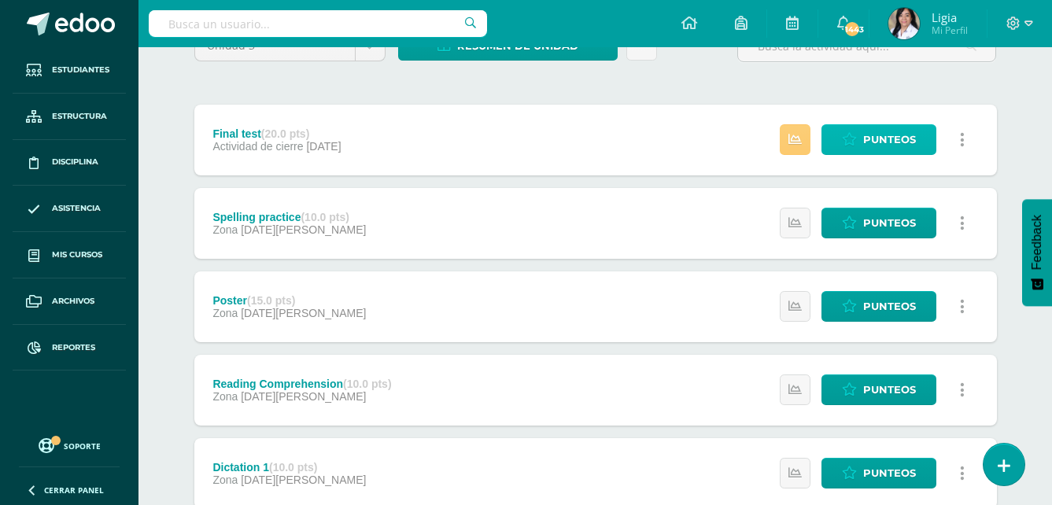
click at [896, 137] on span "Punteos" at bounding box center [889, 139] width 53 height 29
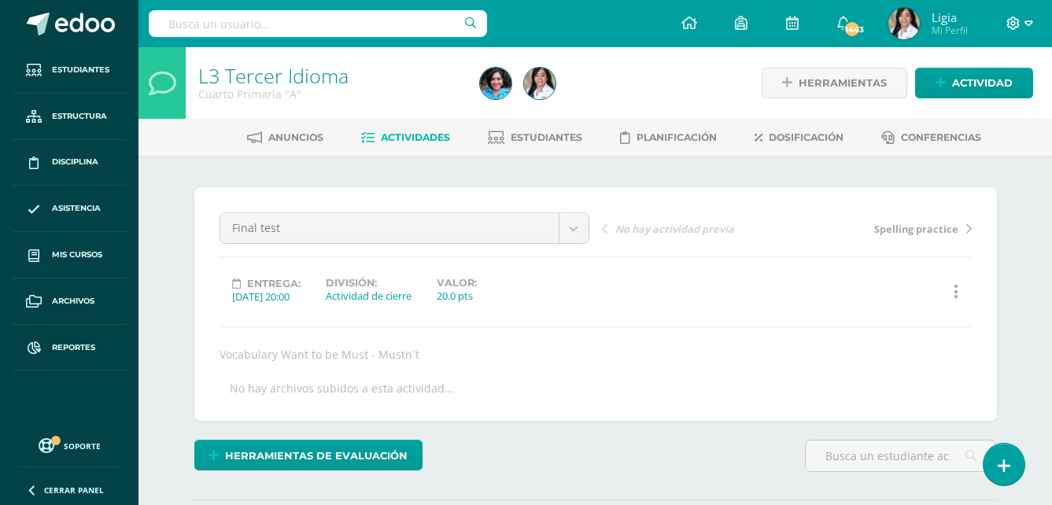
click at [1009, 24] on icon at bounding box center [1013, 24] width 14 height 14
click at [422, 142] on span "Actividades" at bounding box center [415, 137] width 69 height 12
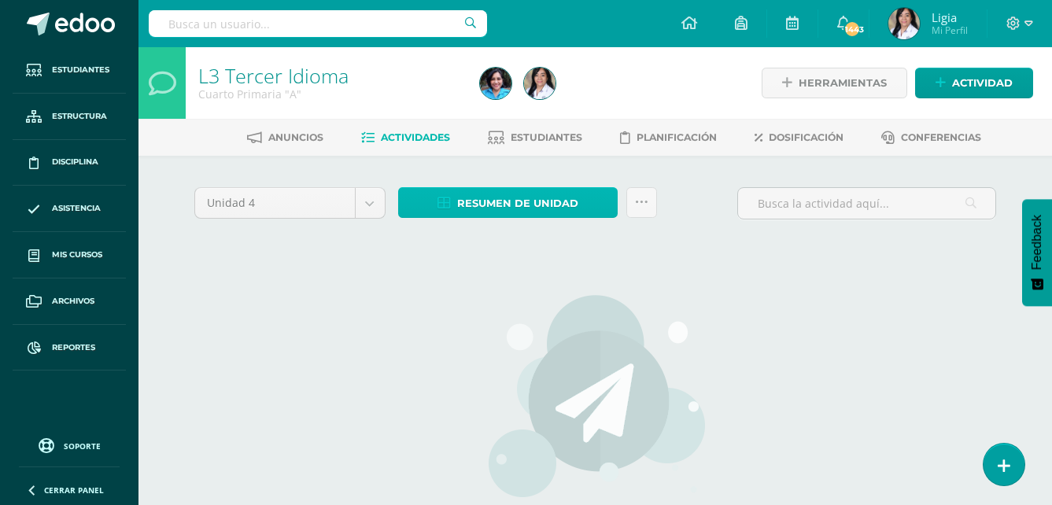
click at [560, 201] on span "Resumen de unidad" at bounding box center [517, 203] width 121 height 29
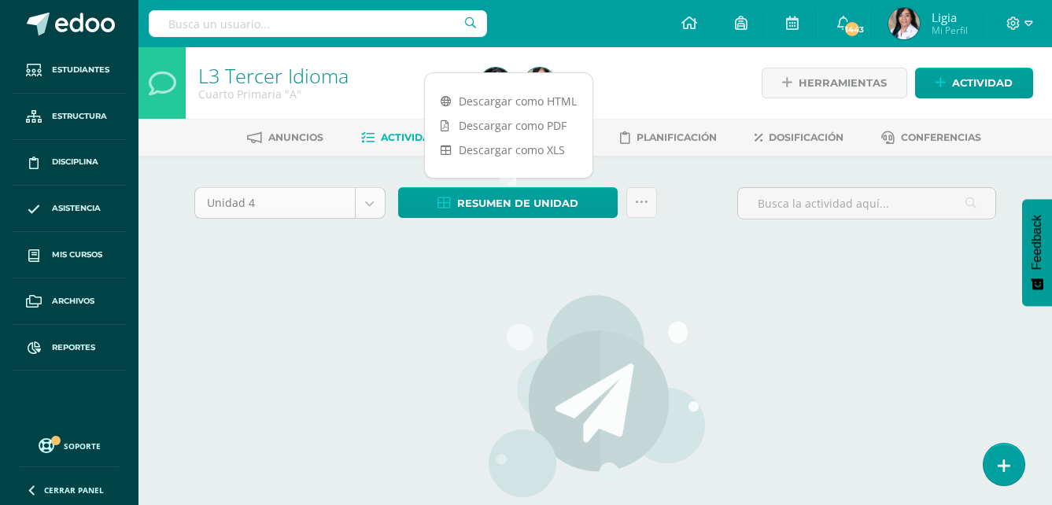
click at [378, 197] on body "Estudiantes Estructura Disciplina Asistencia Mis cursos Archivos Reportes Sopor…" at bounding box center [526, 338] width 1052 height 676
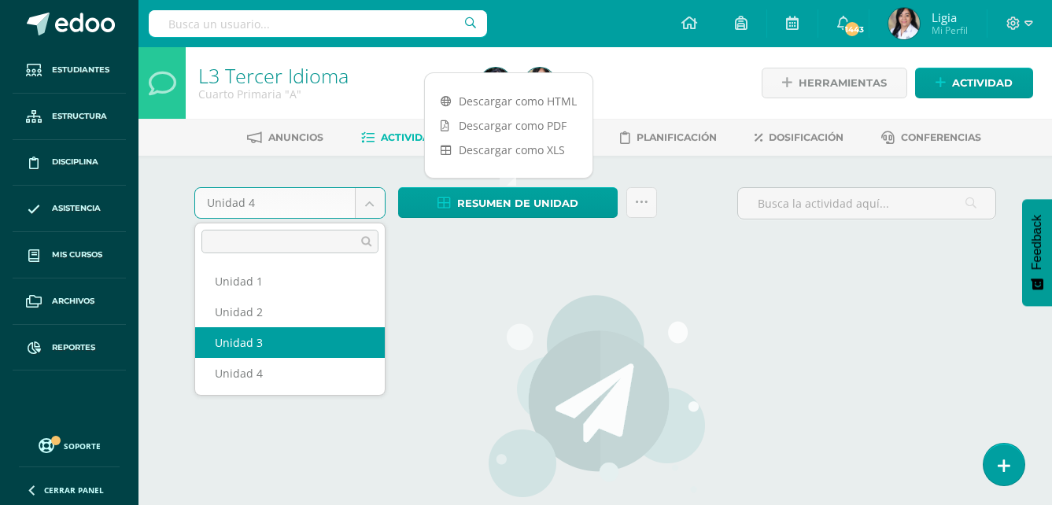
select select "Unidad 3"
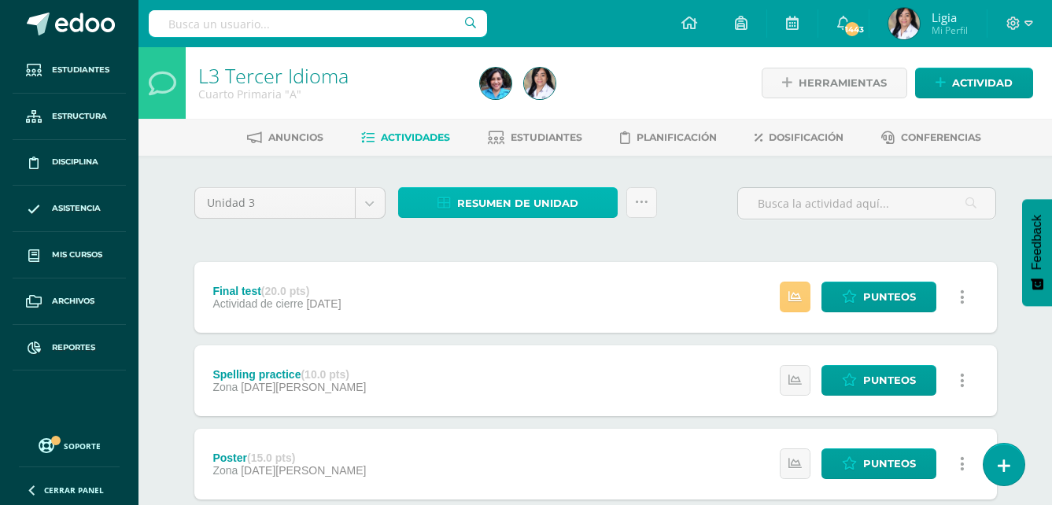
click at [597, 208] on link "Resumen de unidad" at bounding box center [507, 202] width 219 height 31
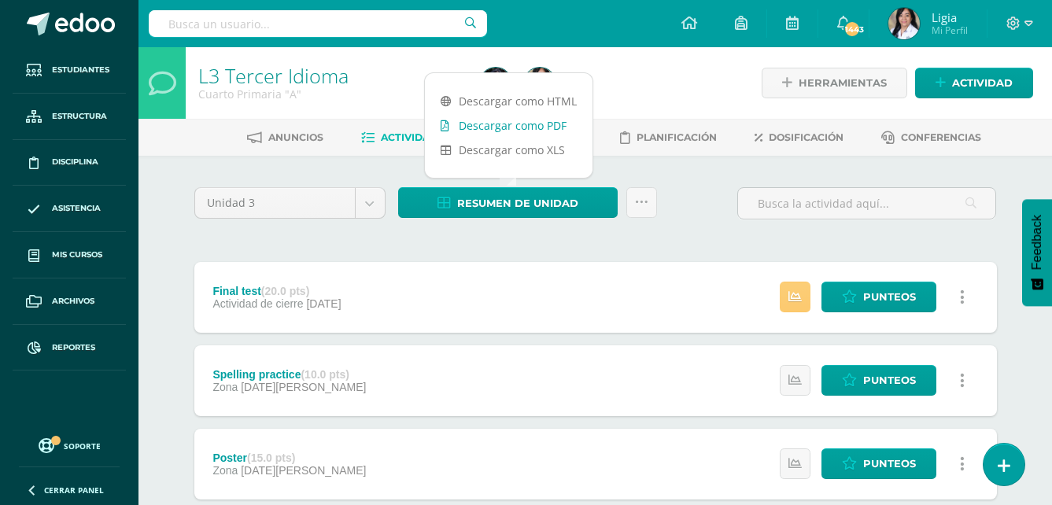
click at [558, 127] on link "Descargar como PDF" at bounding box center [509, 125] width 168 height 24
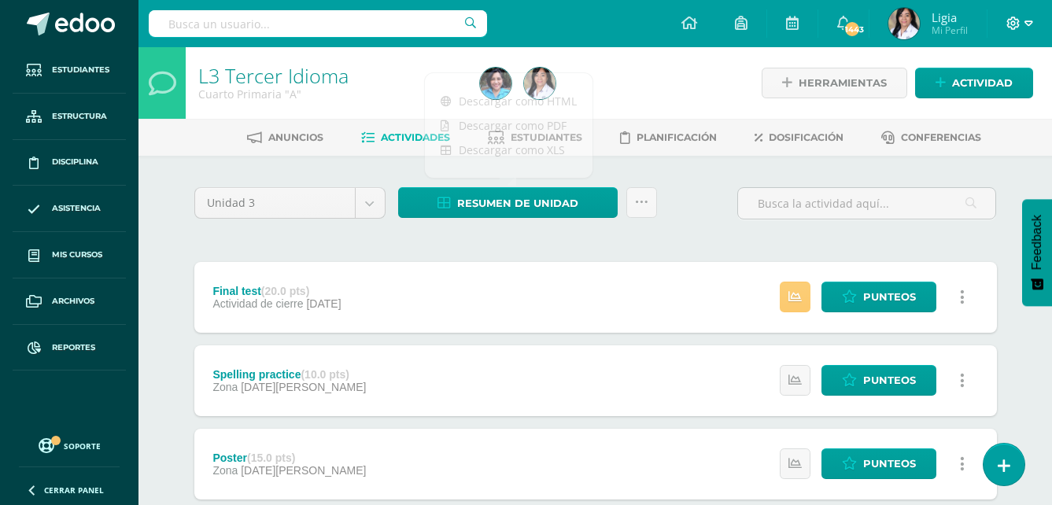
click at [1019, 22] on icon at bounding box center [1013, 23] width 13 height 13
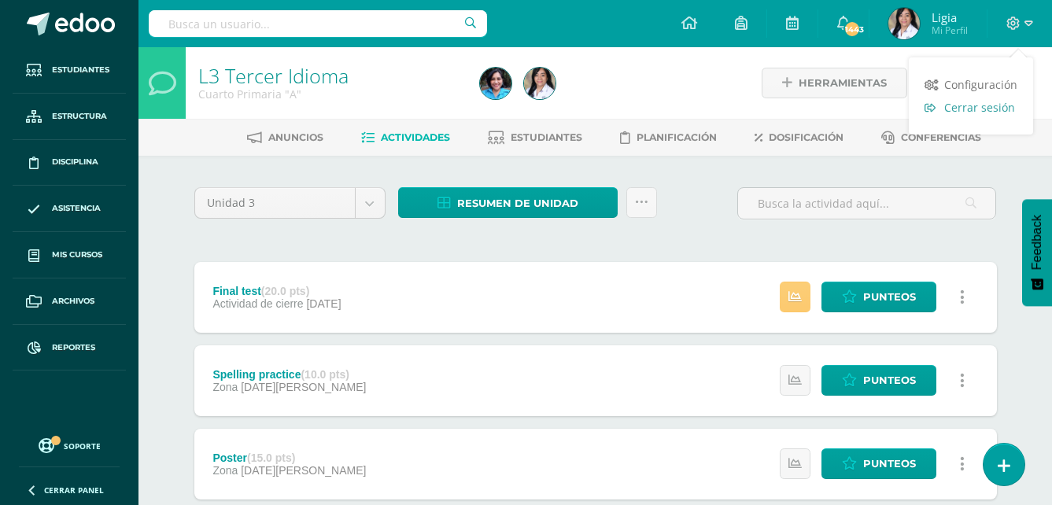
click at [995, 109] on span "Cerrar sesión" at bounding box center [979, 107] width 71 height 15
